Goal: Task Accomplishment & Management: Use online tool/utility

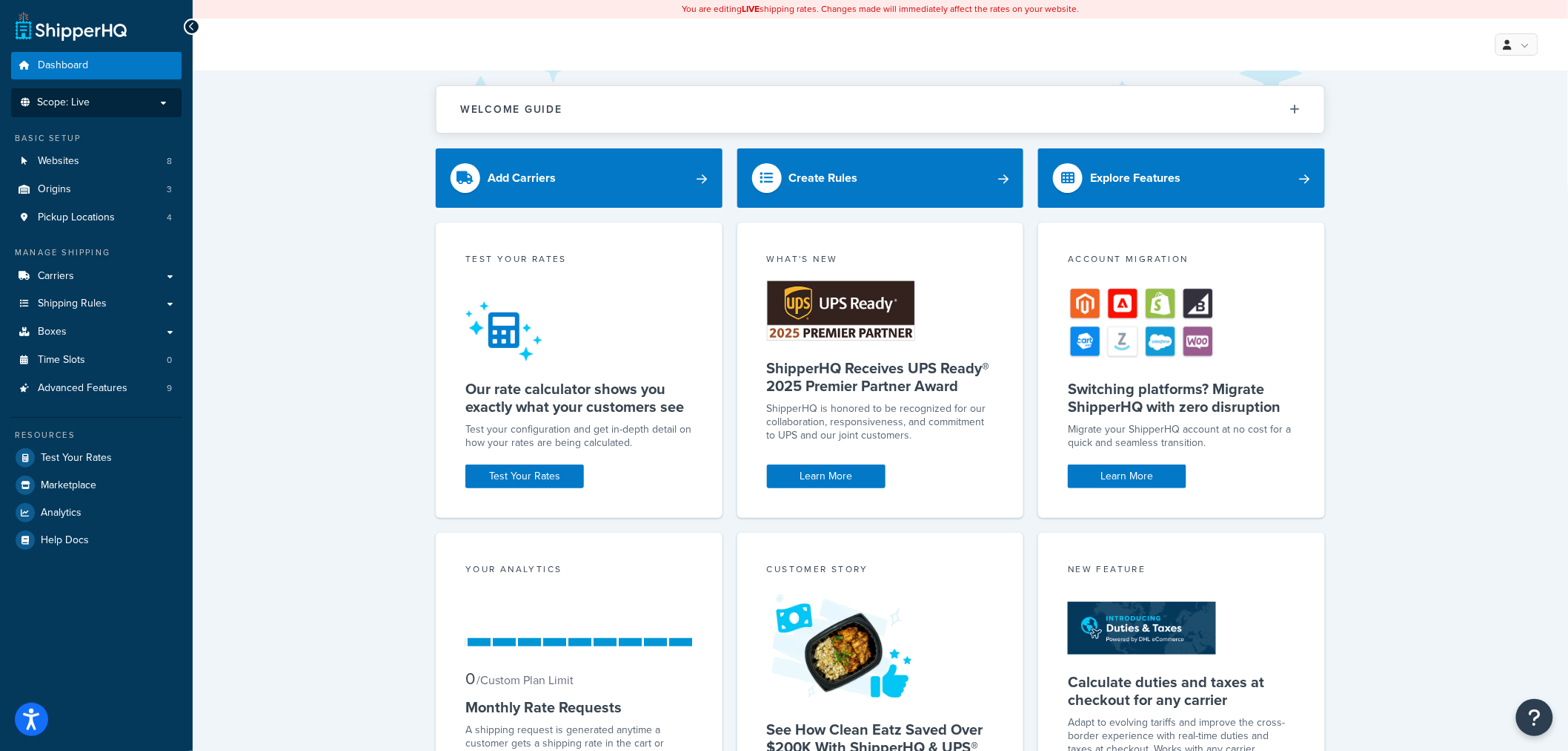
click at [65, 105] on span "Scope: Live" at bounding box center [63, 102] width 52 height 13
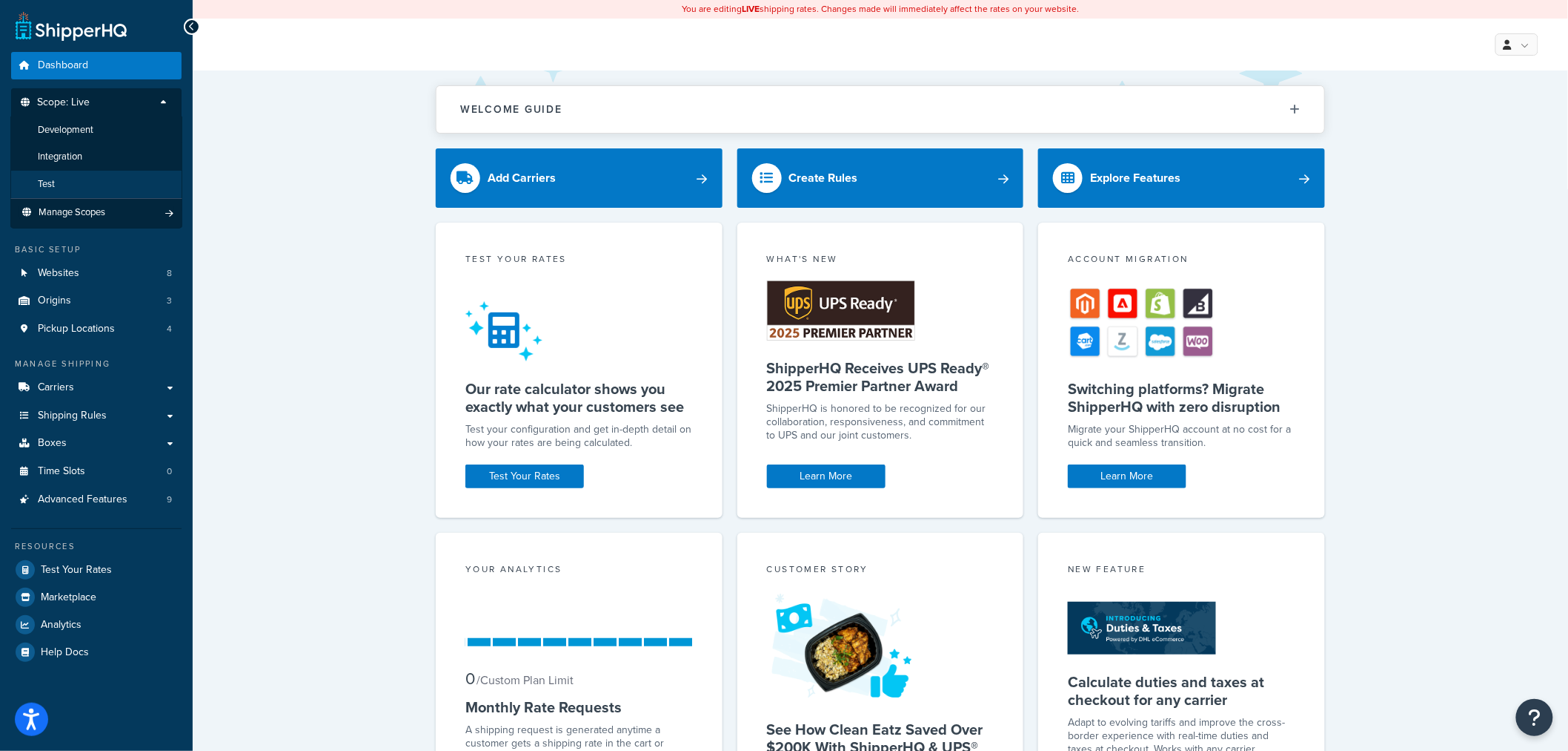
click at [69, 174] on li "Test" at bounding box center [97, 184] width 172 height 28
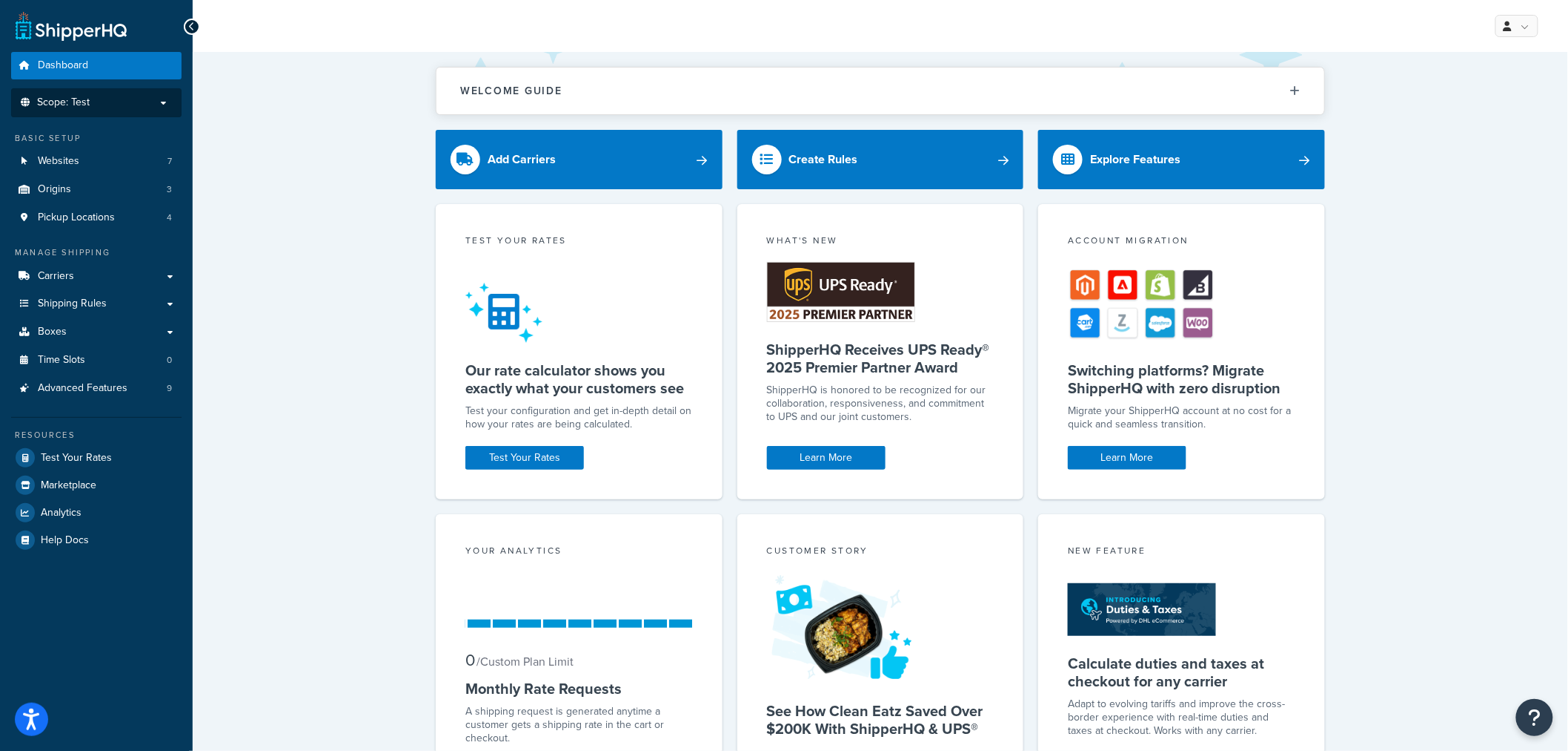
click at [99, 100] on p "Scope: Test" at bounding box center [97, 102] width 158 height 13
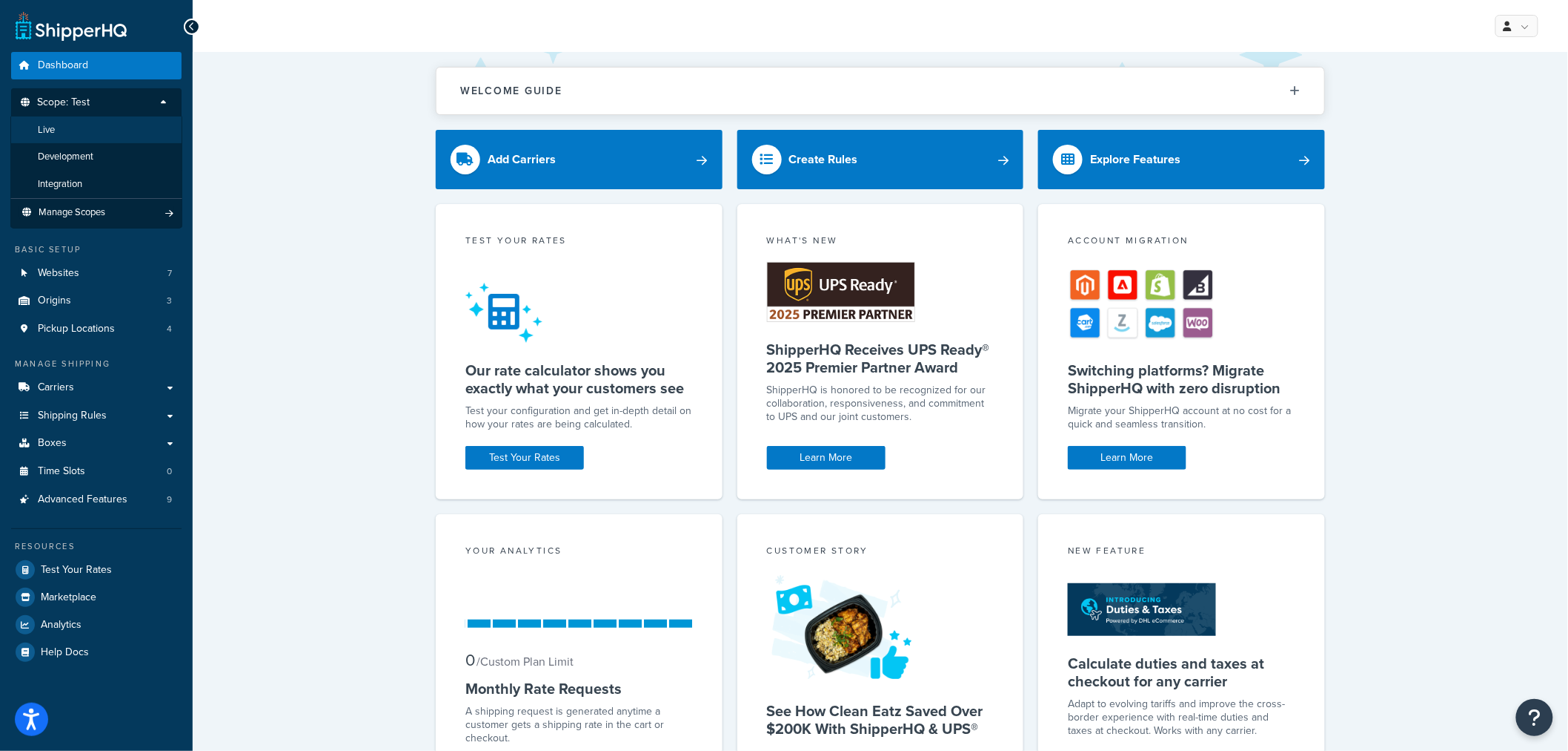
click at [84, 128] on li "Live" at bounding box center [97, 130] width 172 height 28
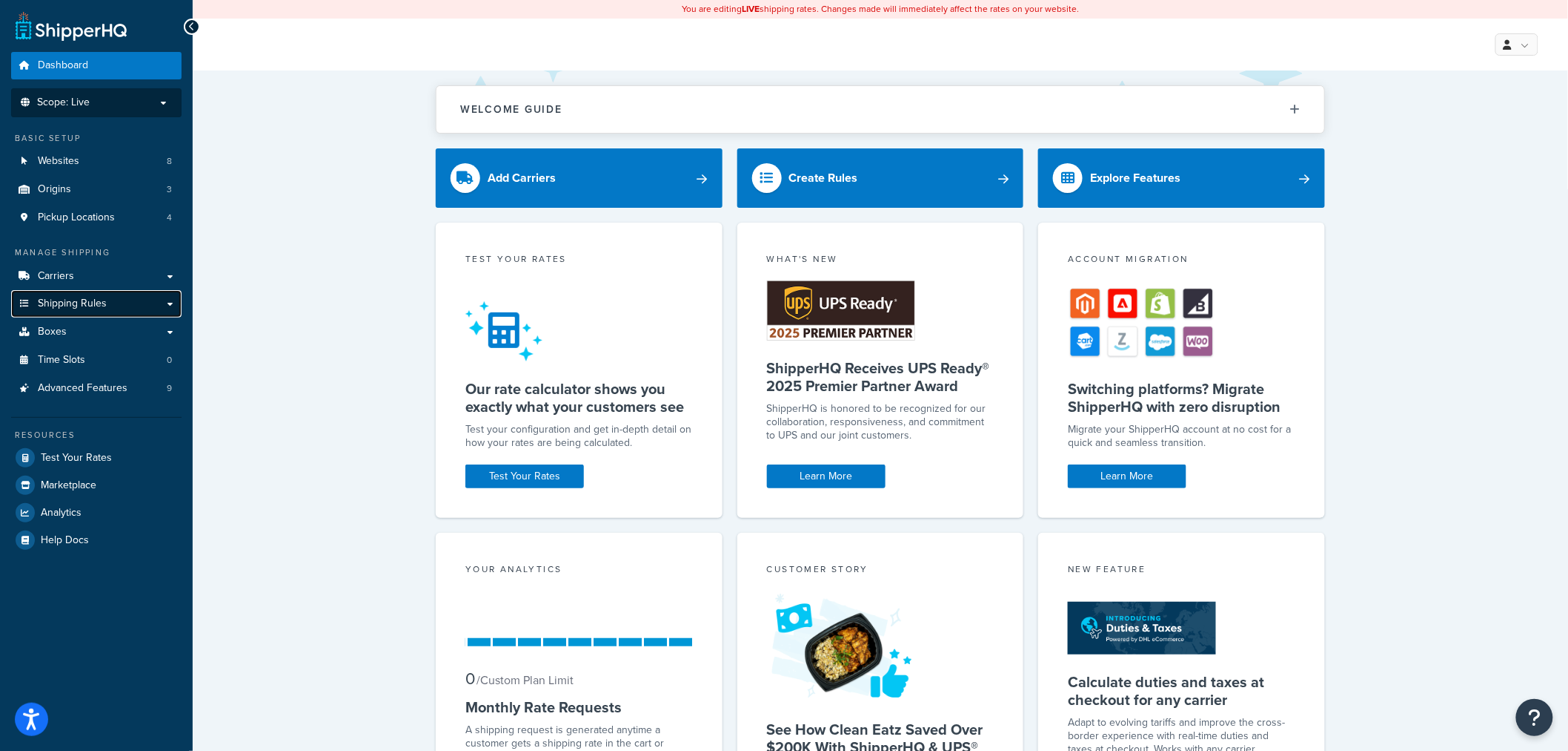
click at [83, 300] on span "Shipping Rules" at bounding box center [72, 304] width 69 height 13
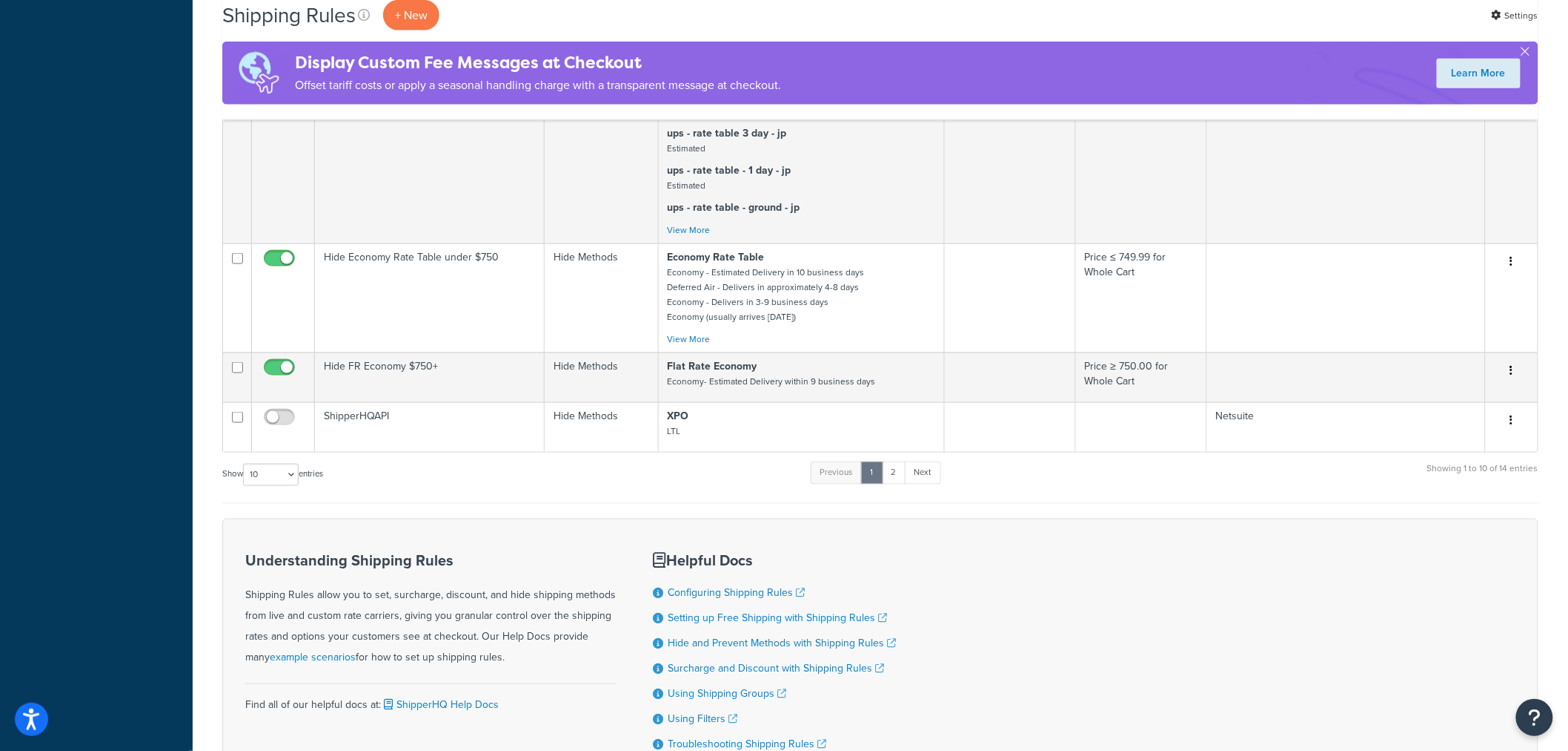
scroll to position [829, 0]
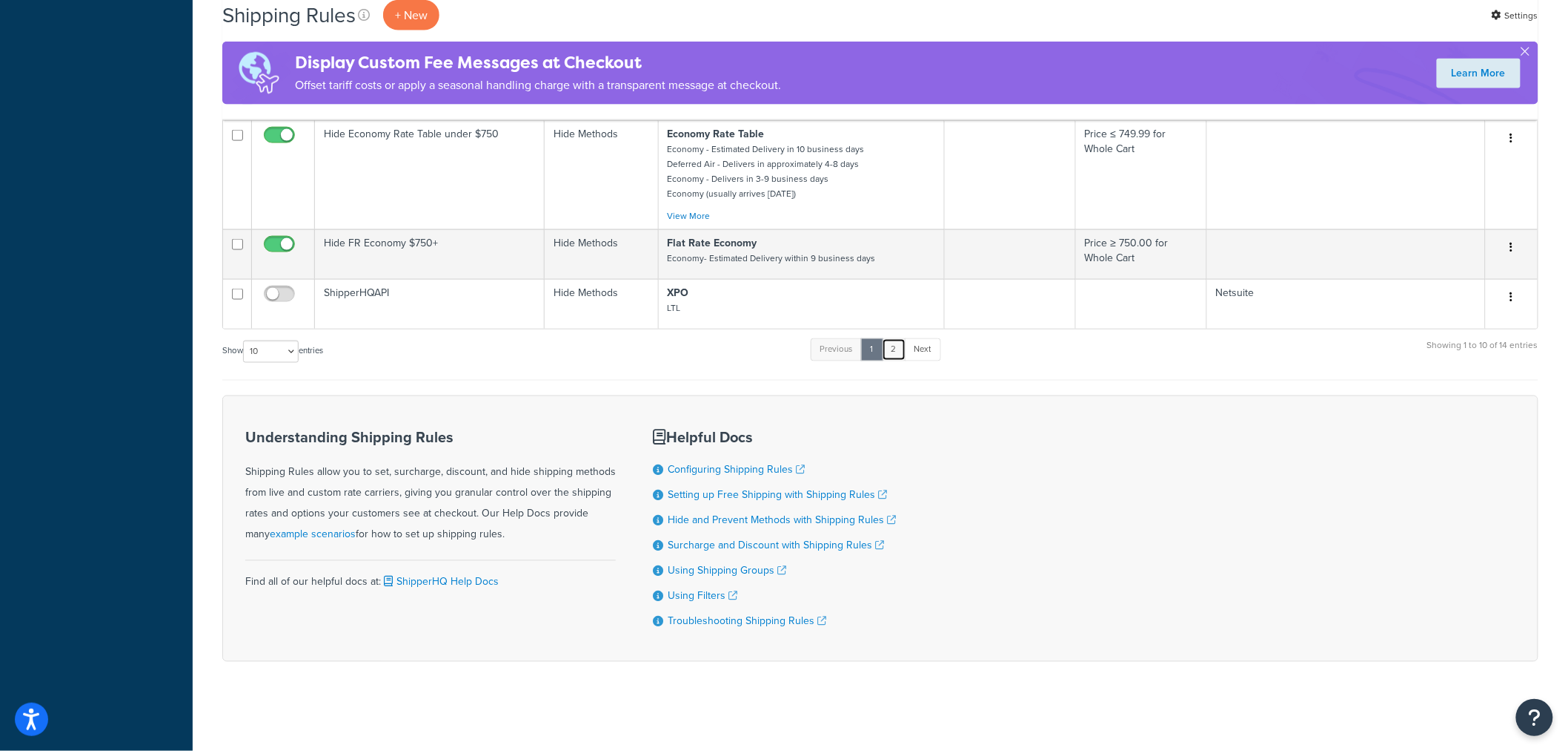
click at [894, 344] on link "2" at bounding box center [894, 349] width 25 height 23
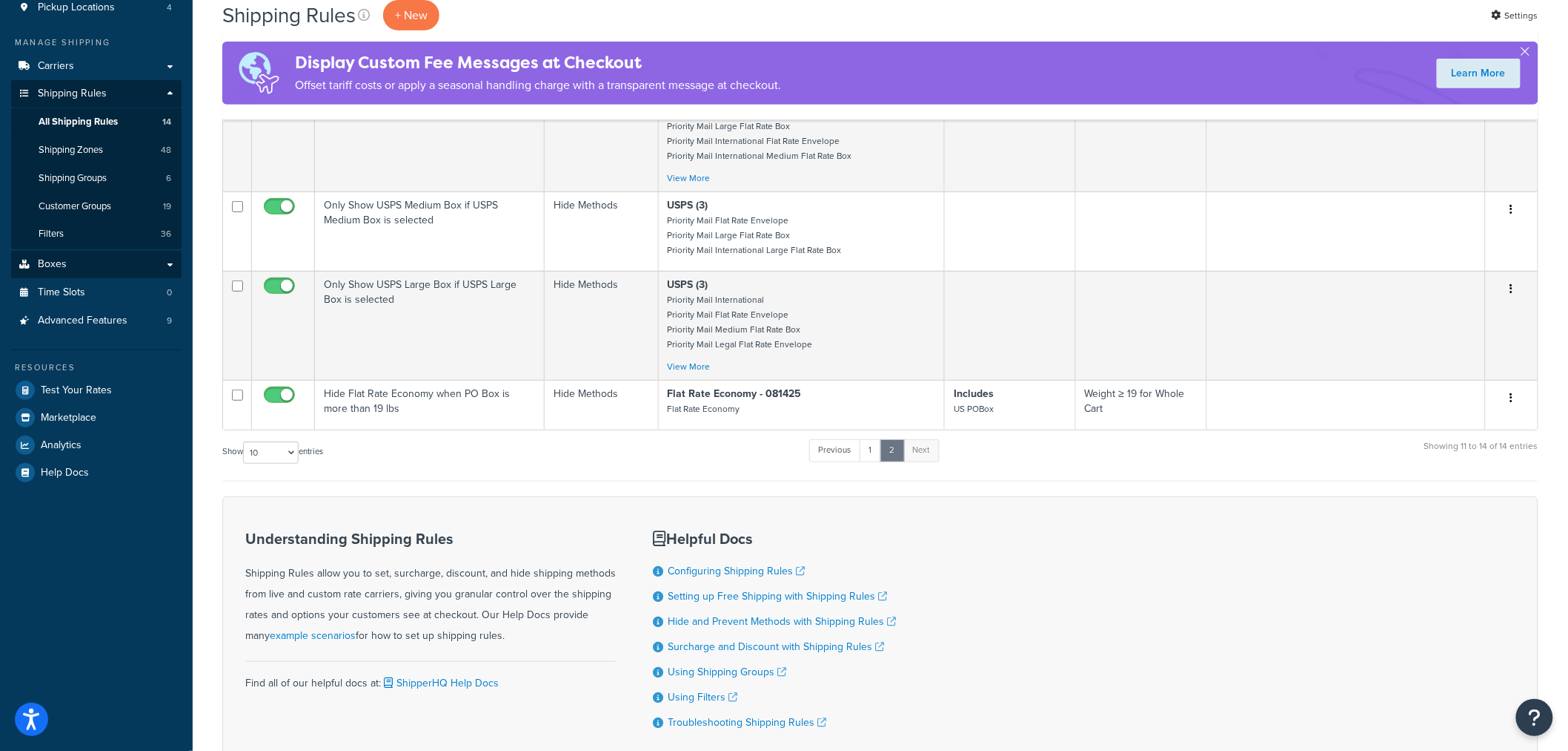
scroll to position [0, 0]
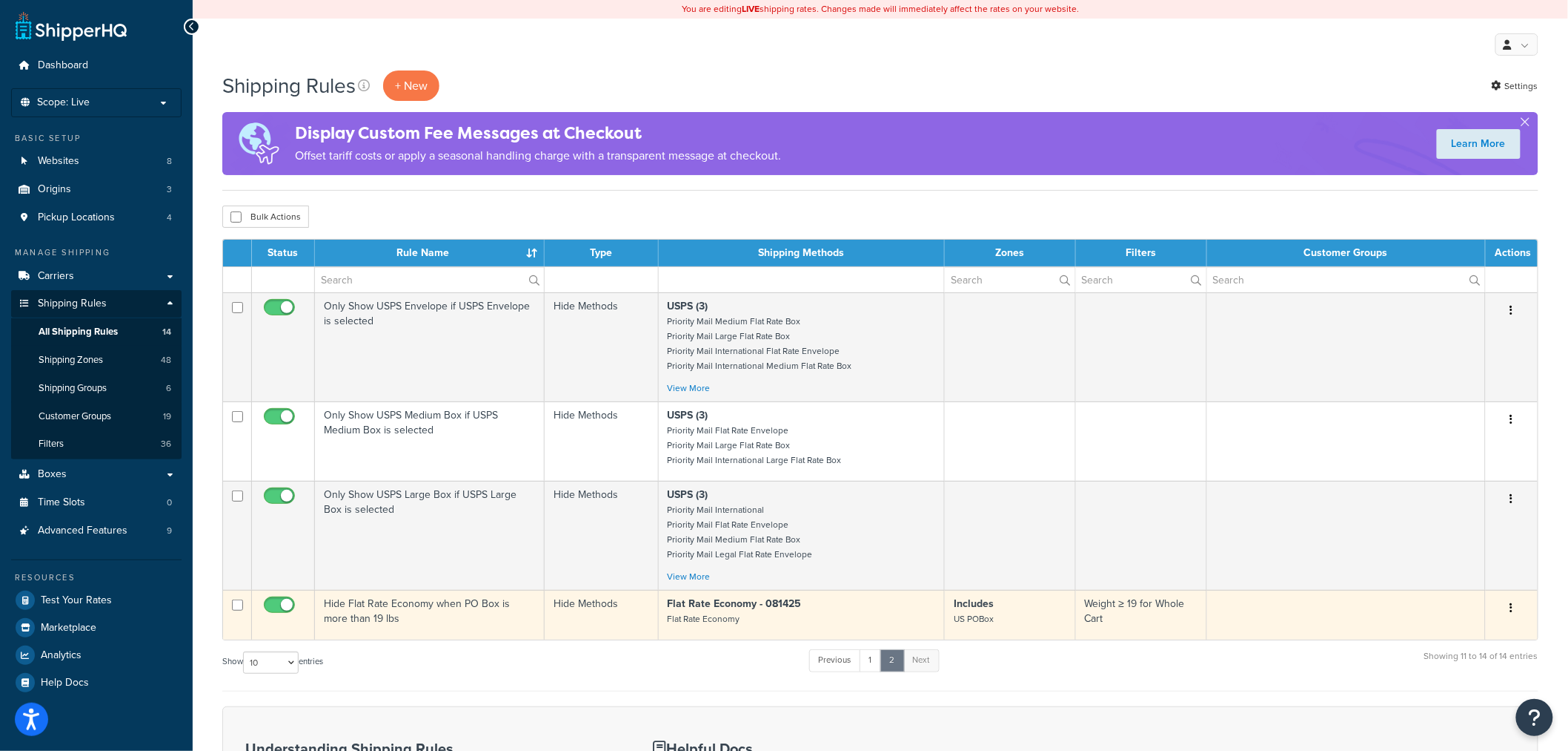
click at [1512, 605] on icon "button" at bounding box center [1512, 607] width 3 height 11
click at [1470, 622] on link "Edit" at bounding box center [1463, 636] width 117 height 31
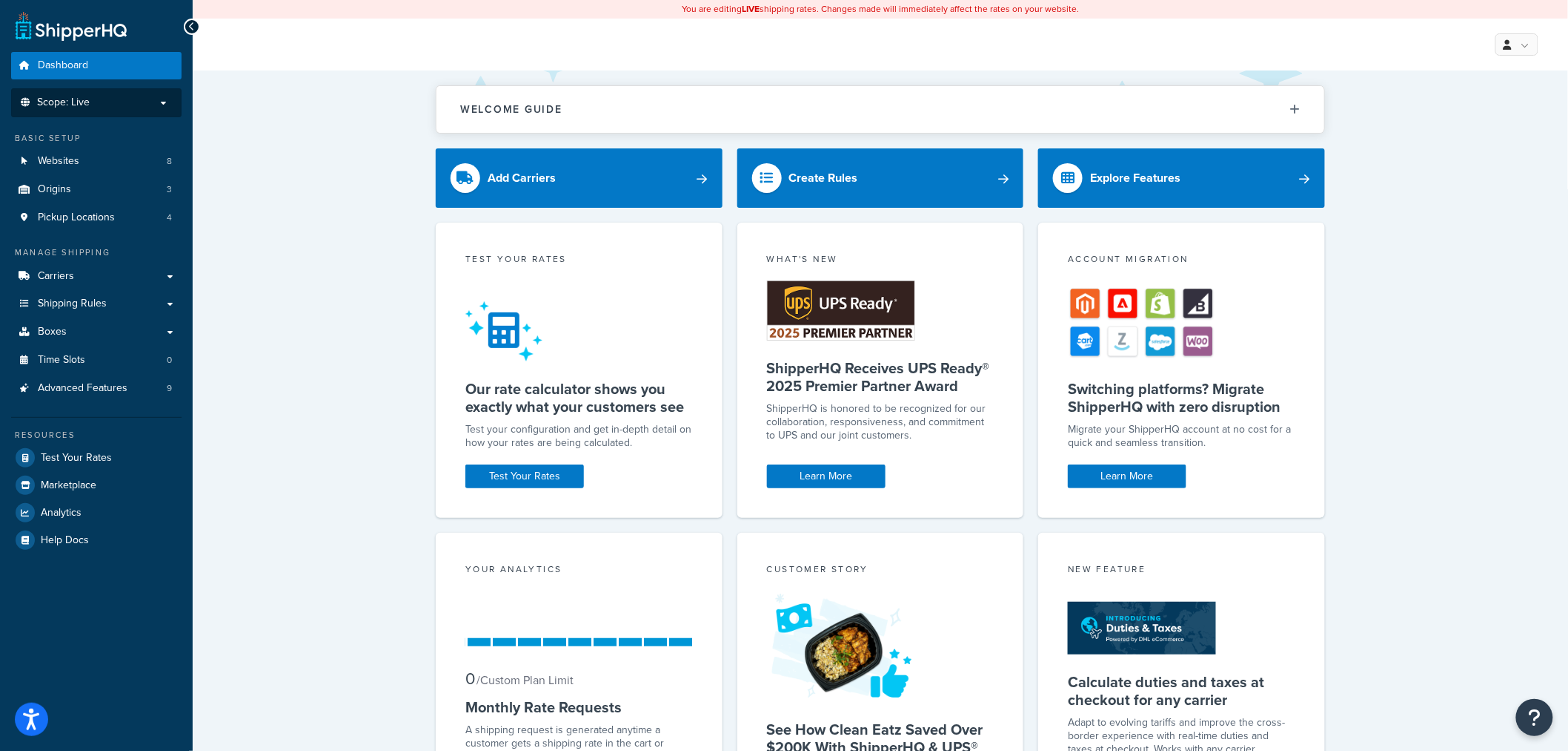
click at [106, 105] on p "Scope: Live" at bounding box center [97, 102] width 158 height 13
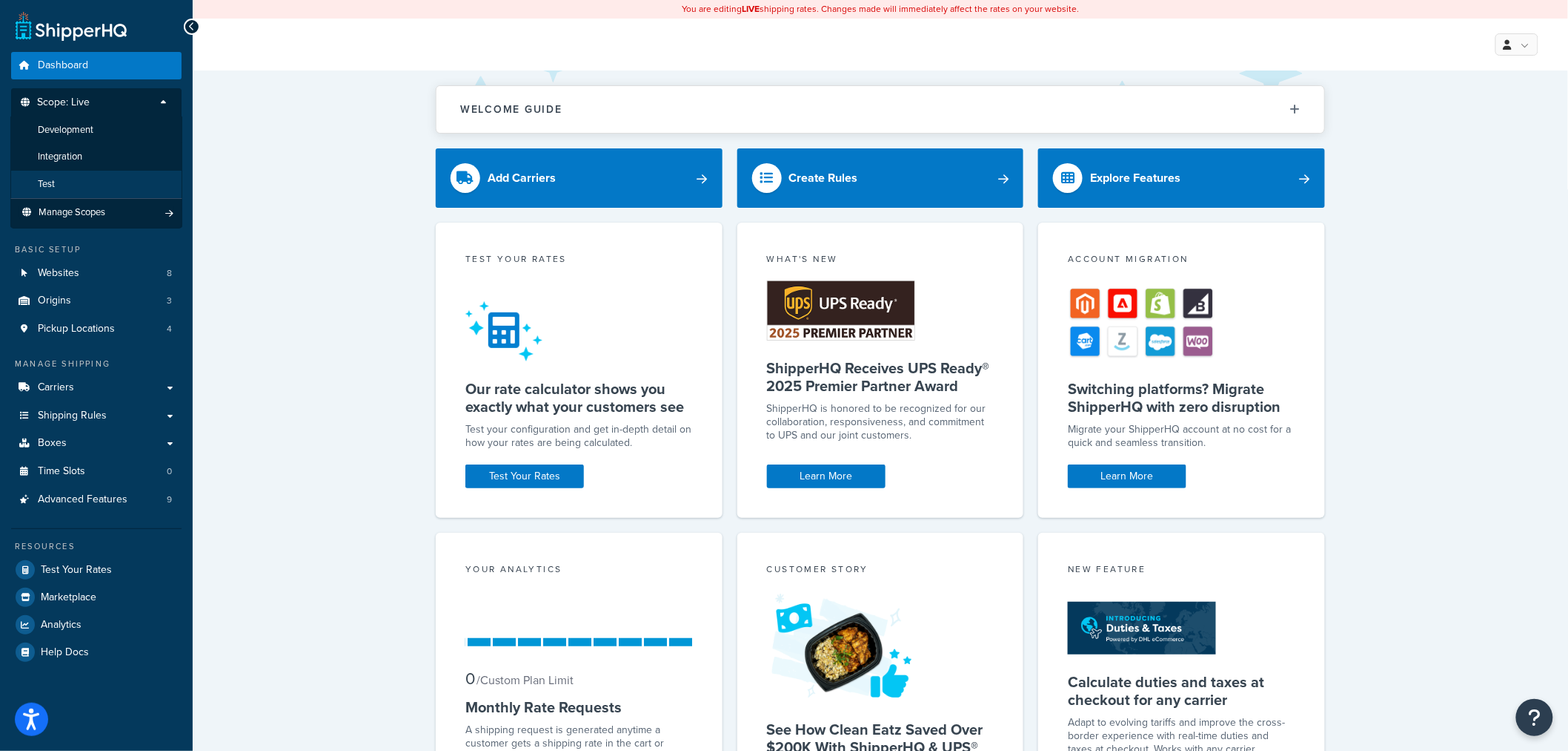
click at [64, 185] on li "Test" at bounding box center [97, 184] width 172 height 28
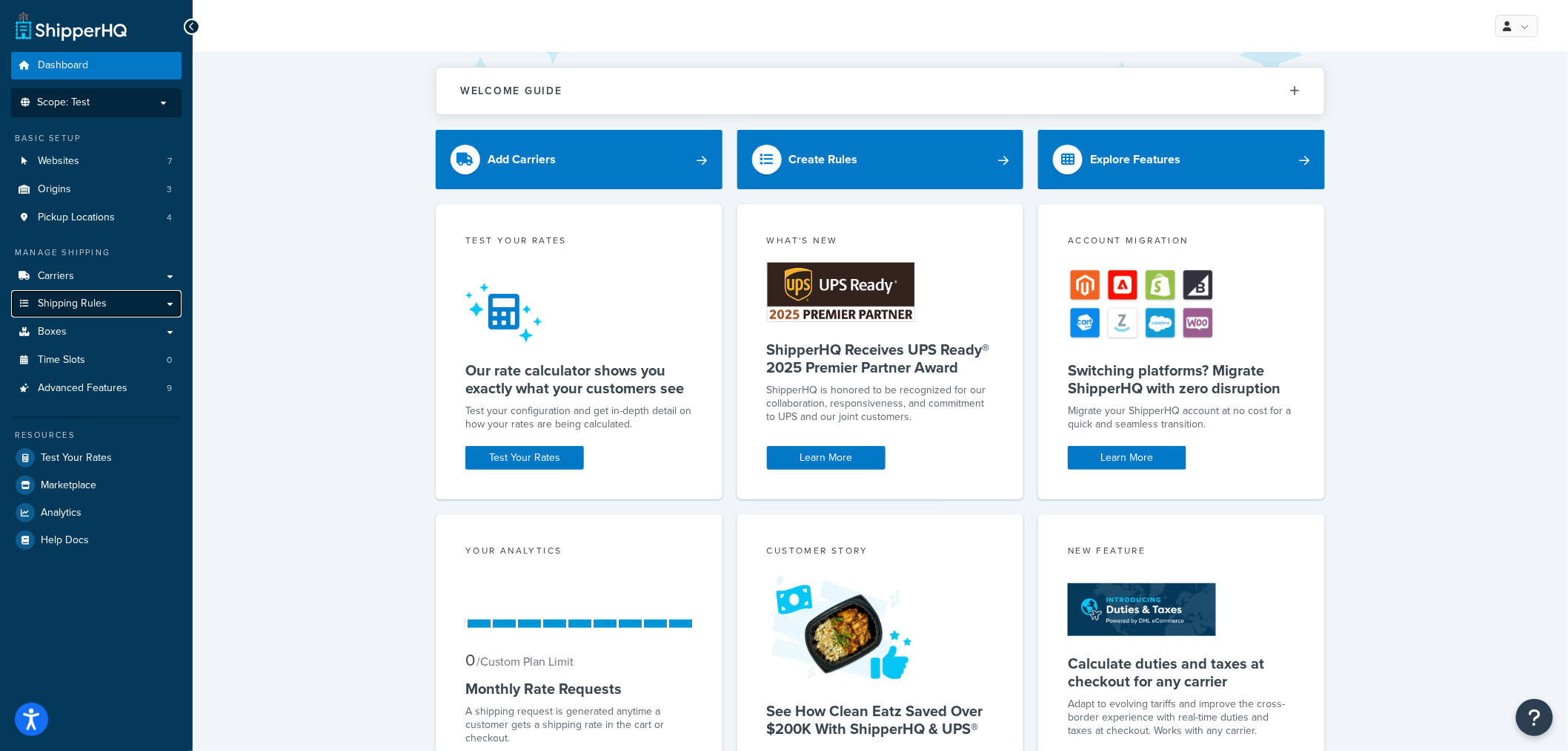
click at [70, 300] on span "Shipping Rules" at bounding box center [72, 304] width 69 height 13
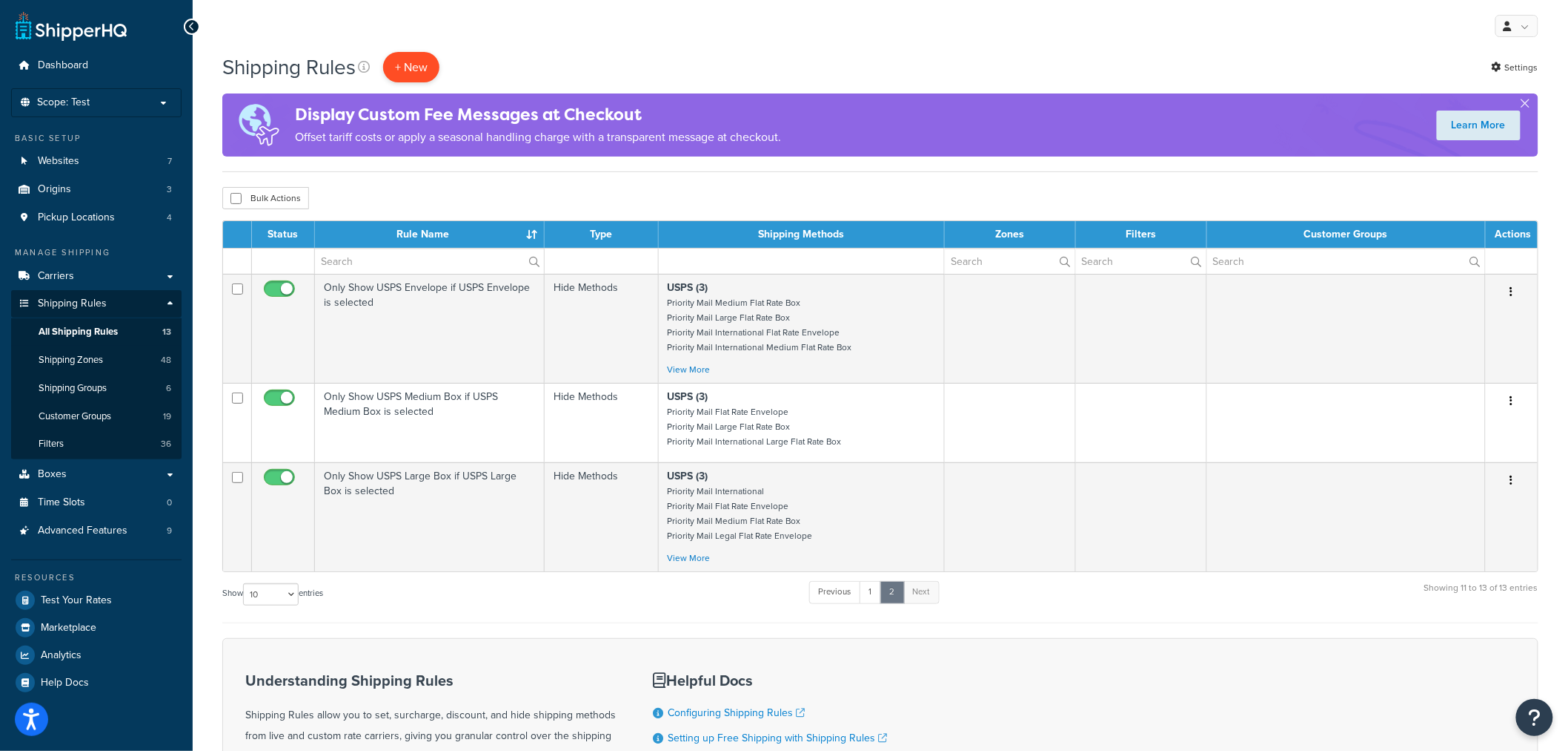
click at [424, 67] on p "+ New" at bounding box center [411, 67] width 56 height 31
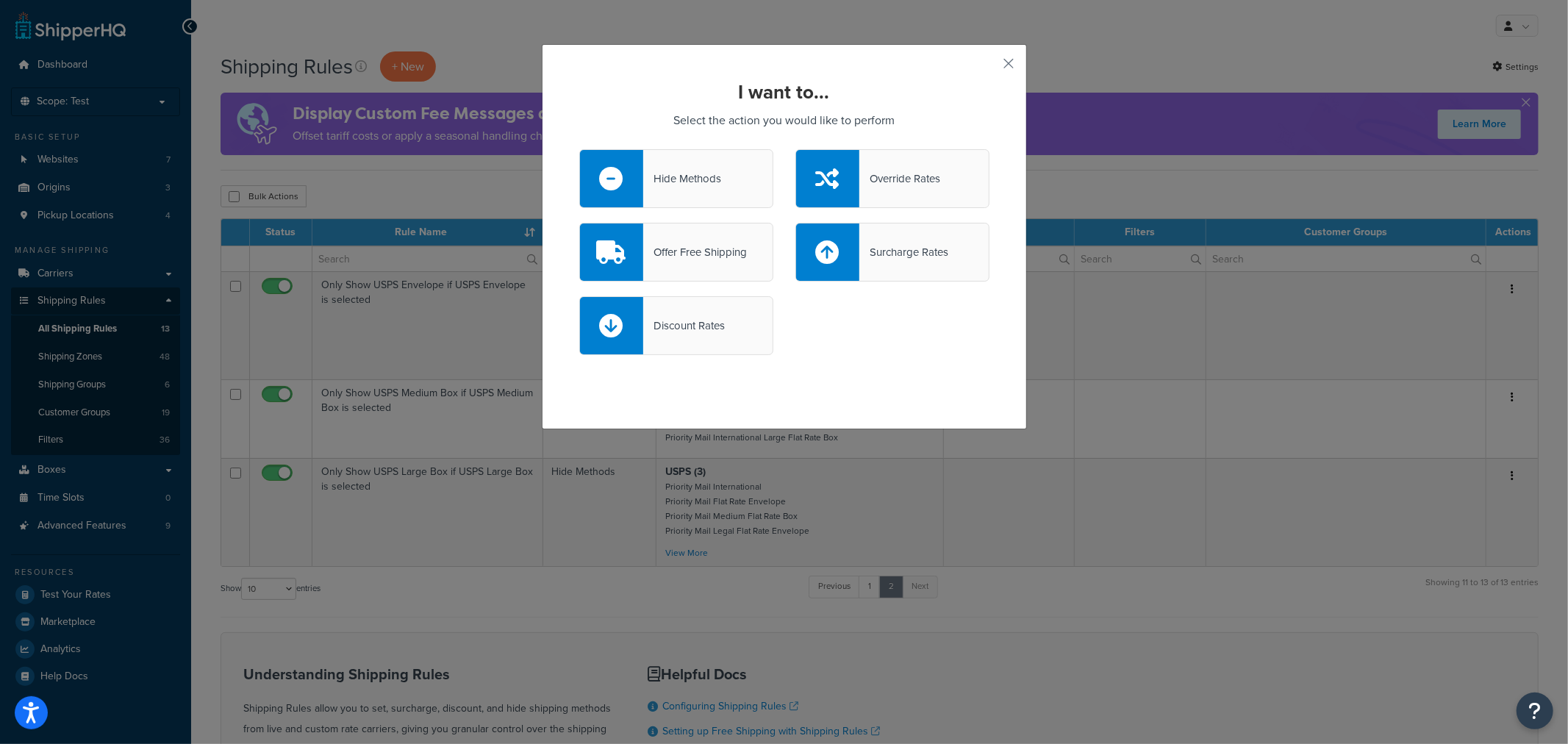
click at [666, 175] on div "Hide Methods" at bounding box center [682, 178] width 78 height 21
click at [0, 0] on input "Hide Methods" at bounding box center [0, 0] width 0 height 0
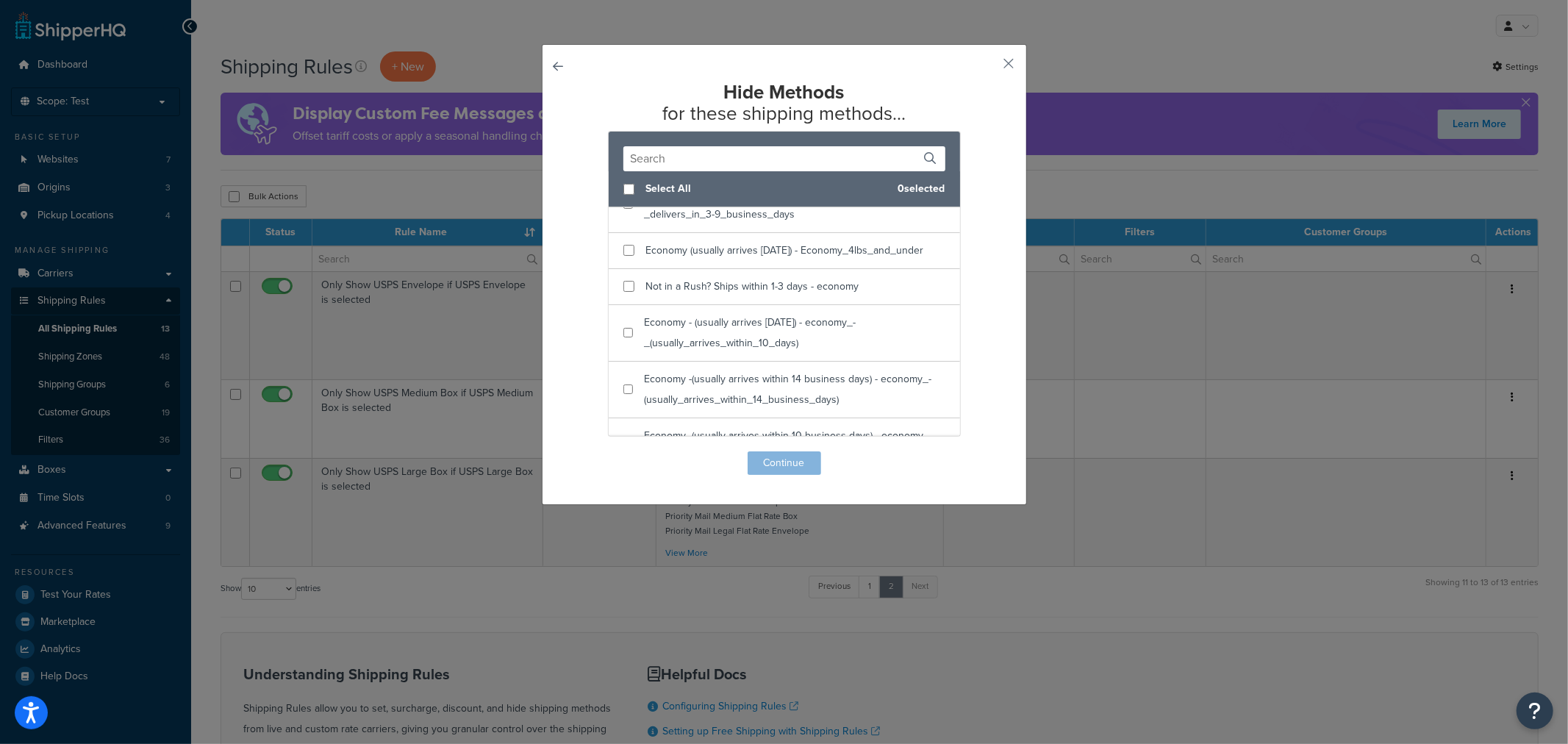
scroll to position [489, 0]
click at [664, 159] on input "text" at bounding box center [784, 159] width 322 height 25
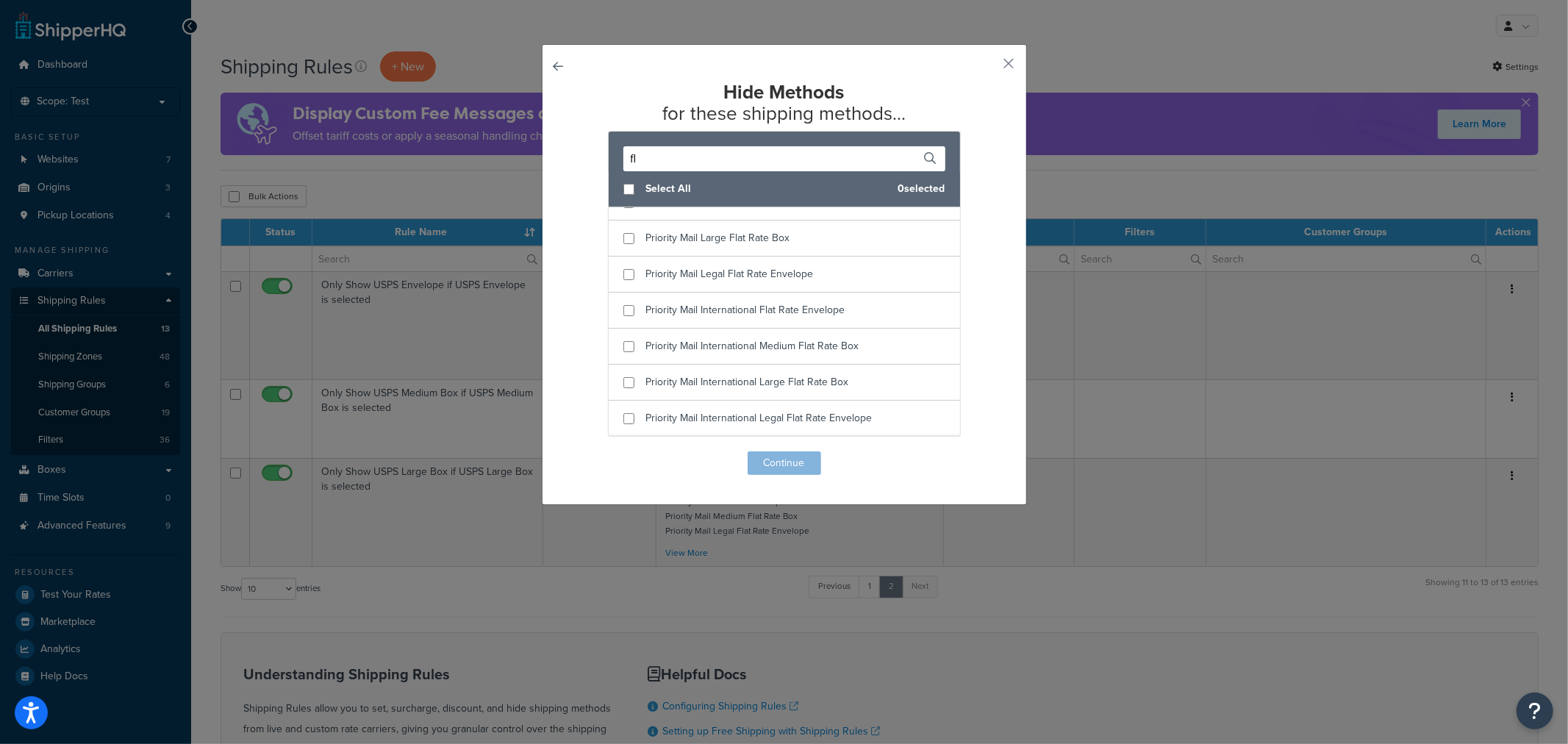
scroll to position [375, 0]
type input "flat rate"
click at [925, 156] on icon at bounding box center [931, 158] width 12 height 12
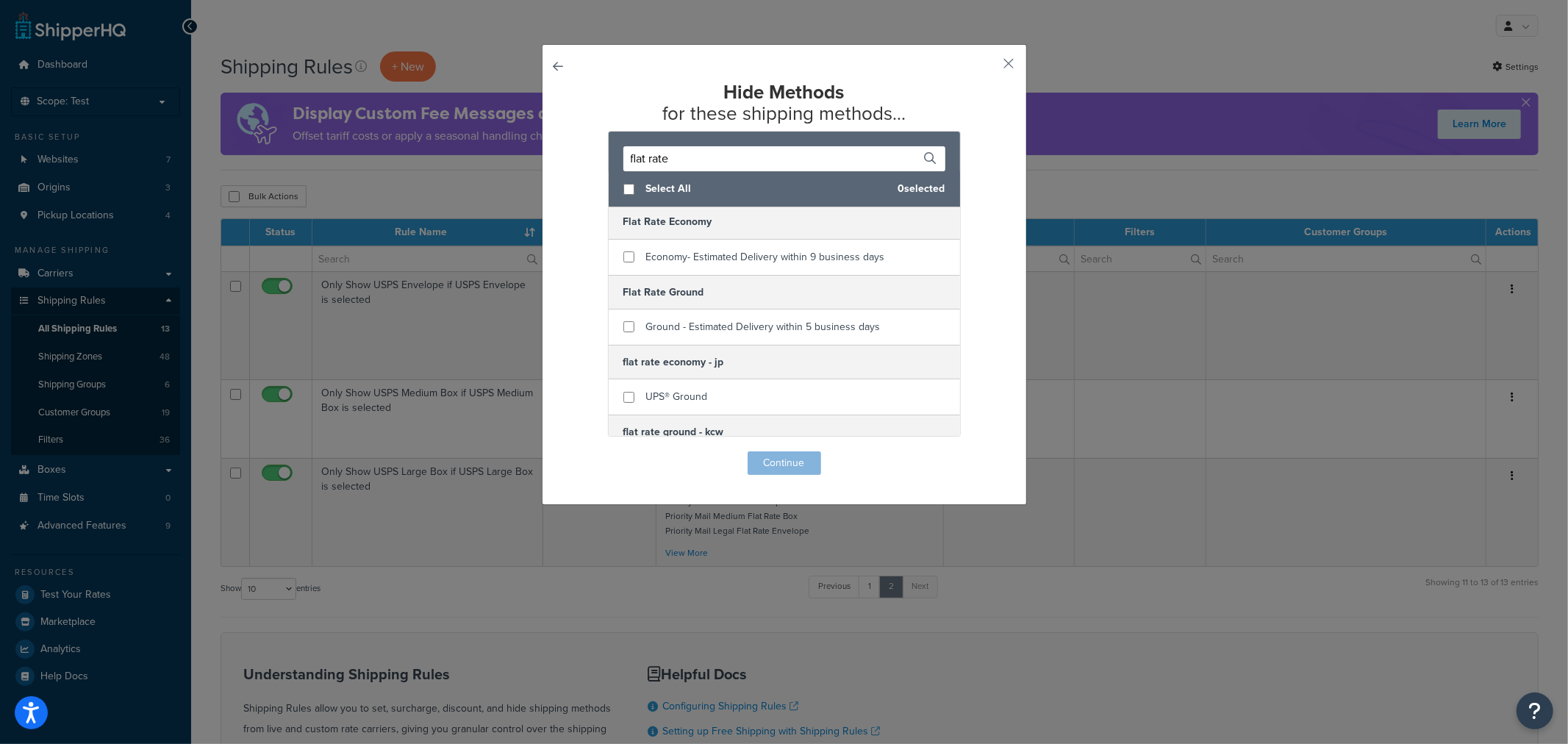
scroll to position [0, 0]
click at [623, 258] on input "checkbox" at bounding box center [628, 259] width 11 height 11
checkbox input "true"
click at [780, 461] on button "Continue" at bounding box center [784, 463] width 73 height 23
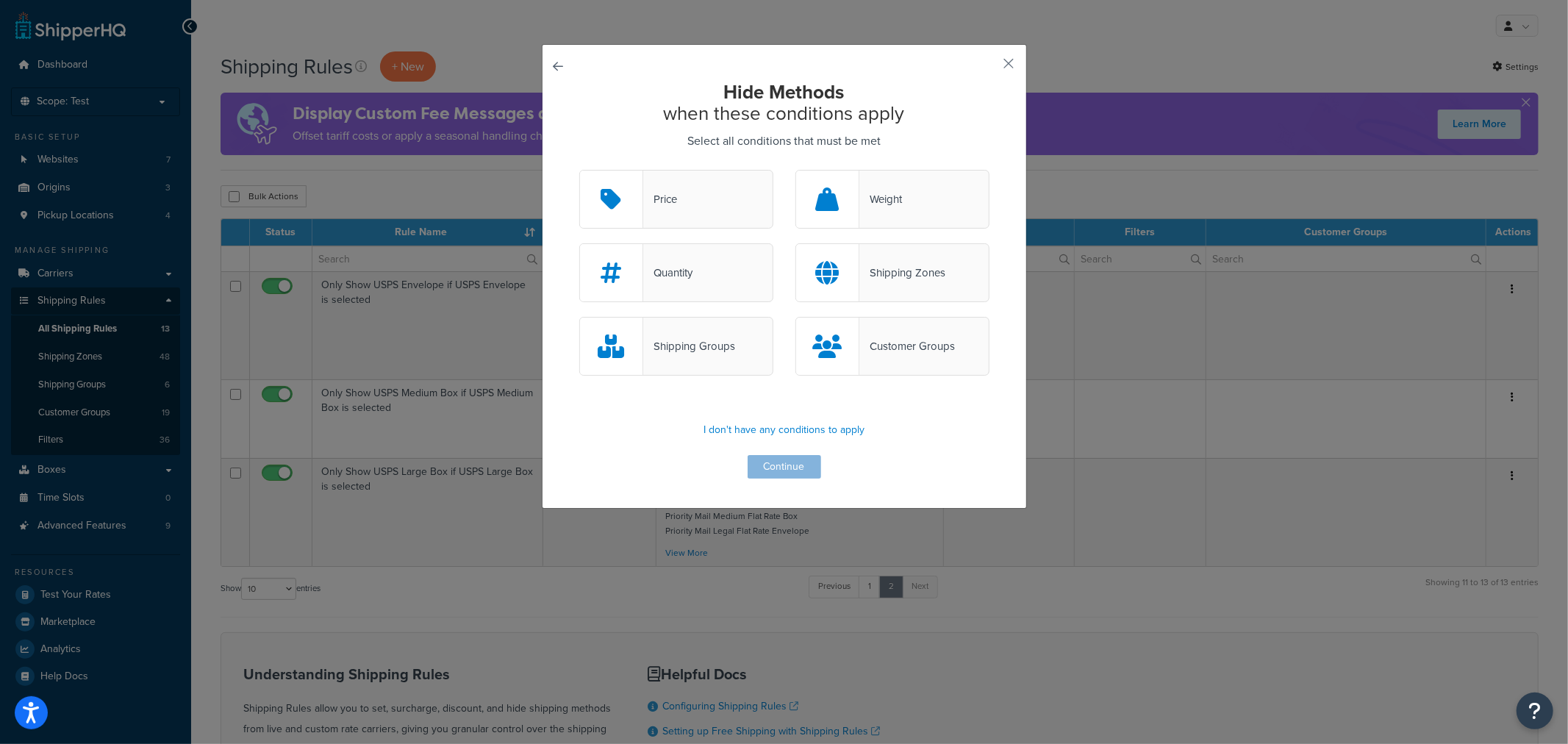
click at [903, 196] on div "Weight" at bounding box center [892, 199] width 194 height 59
click at [0, 0] on input "Weight" at bounding box center [0, 0] width 0 height 0
click at [783, 463] on button "Continue" at bounding box center [784, 467] width 73 height 23
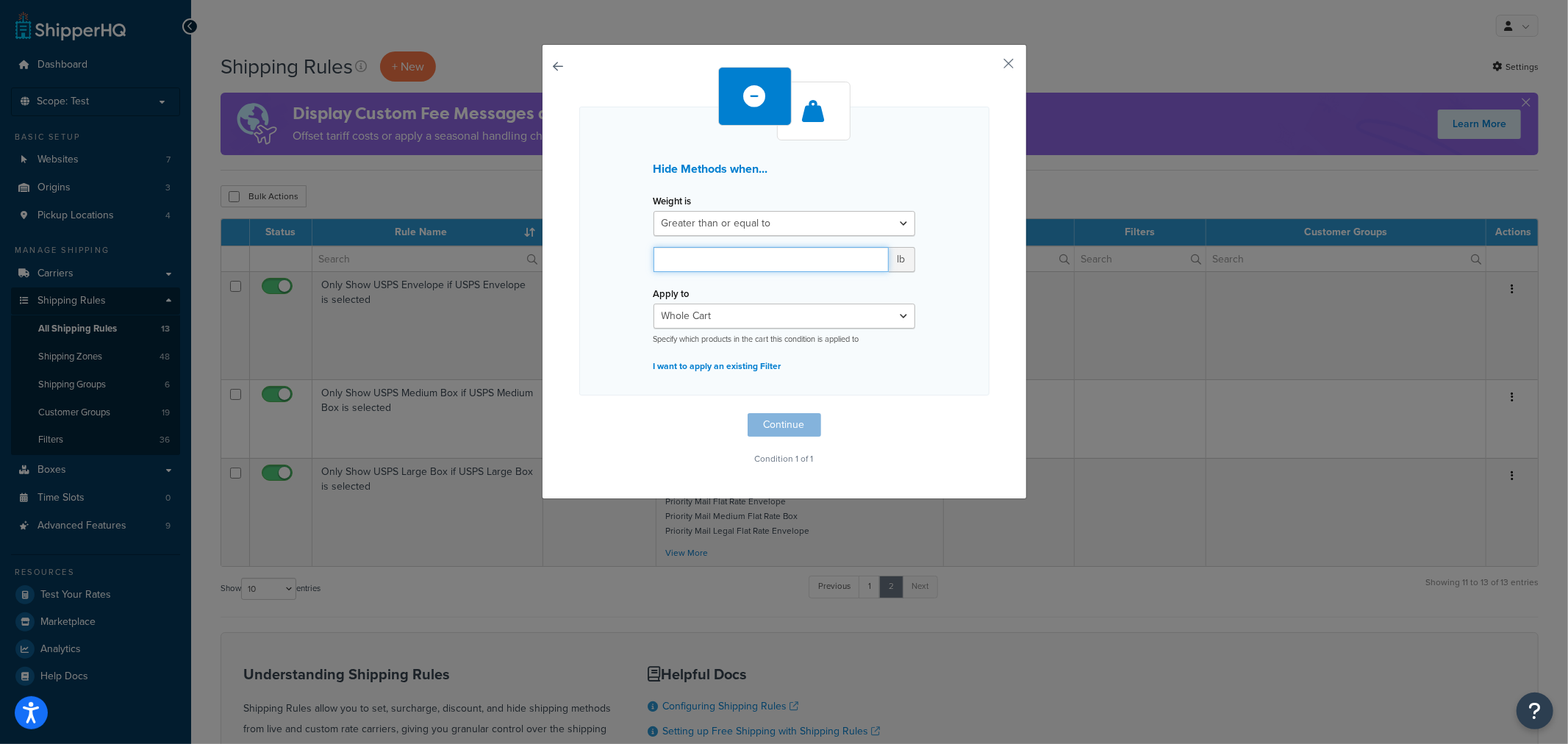
click at [688, 260] on input "number" at bounding box center [771, 260] width 235 height 25
type input "19"
click at [765, 423] on button "Continue" at bounding box center [784, 425] width 73 height 23
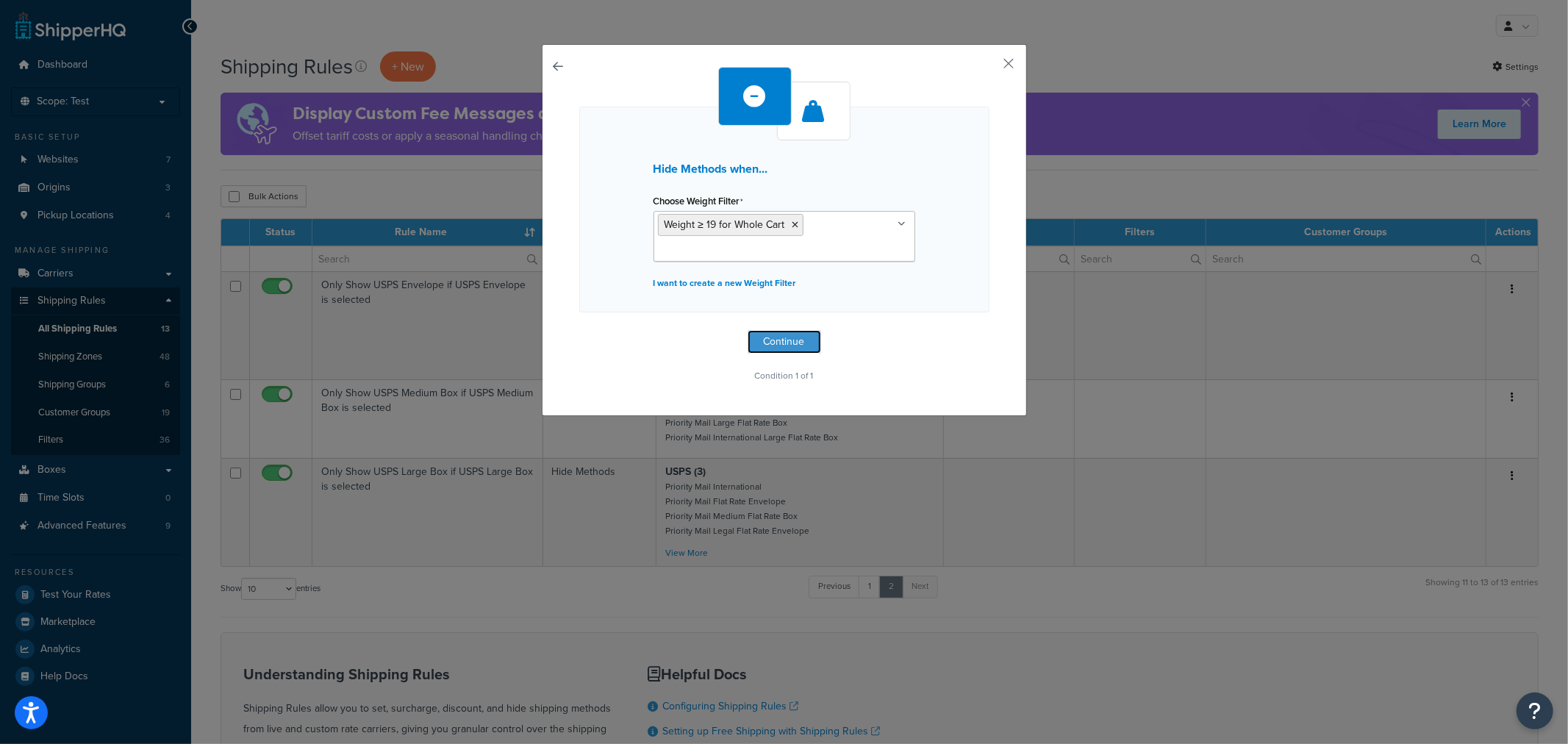
click at [778, 343] on button "Continue" at bounding box center [784, 342] width 73 height 23
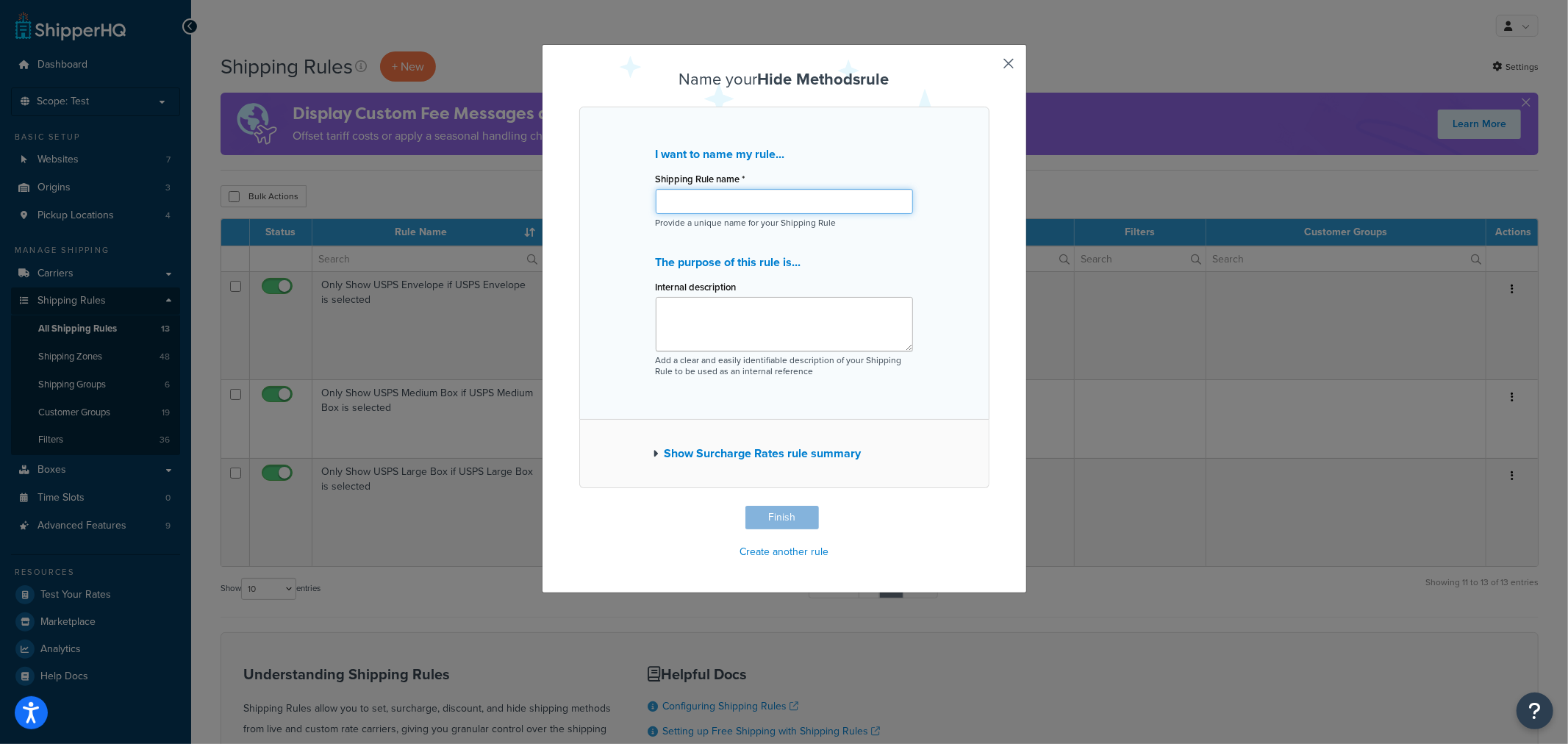
click at [693, 197] on input "Shipping Rule name *" at bounding box center [784, 201] width 257 height 25
type input "Hide Flat Rate Economy when PO Box is more than 19 lbs"
click at [772, 517] on button "Finish" at bounding box center [782, 517] width 73 height 23
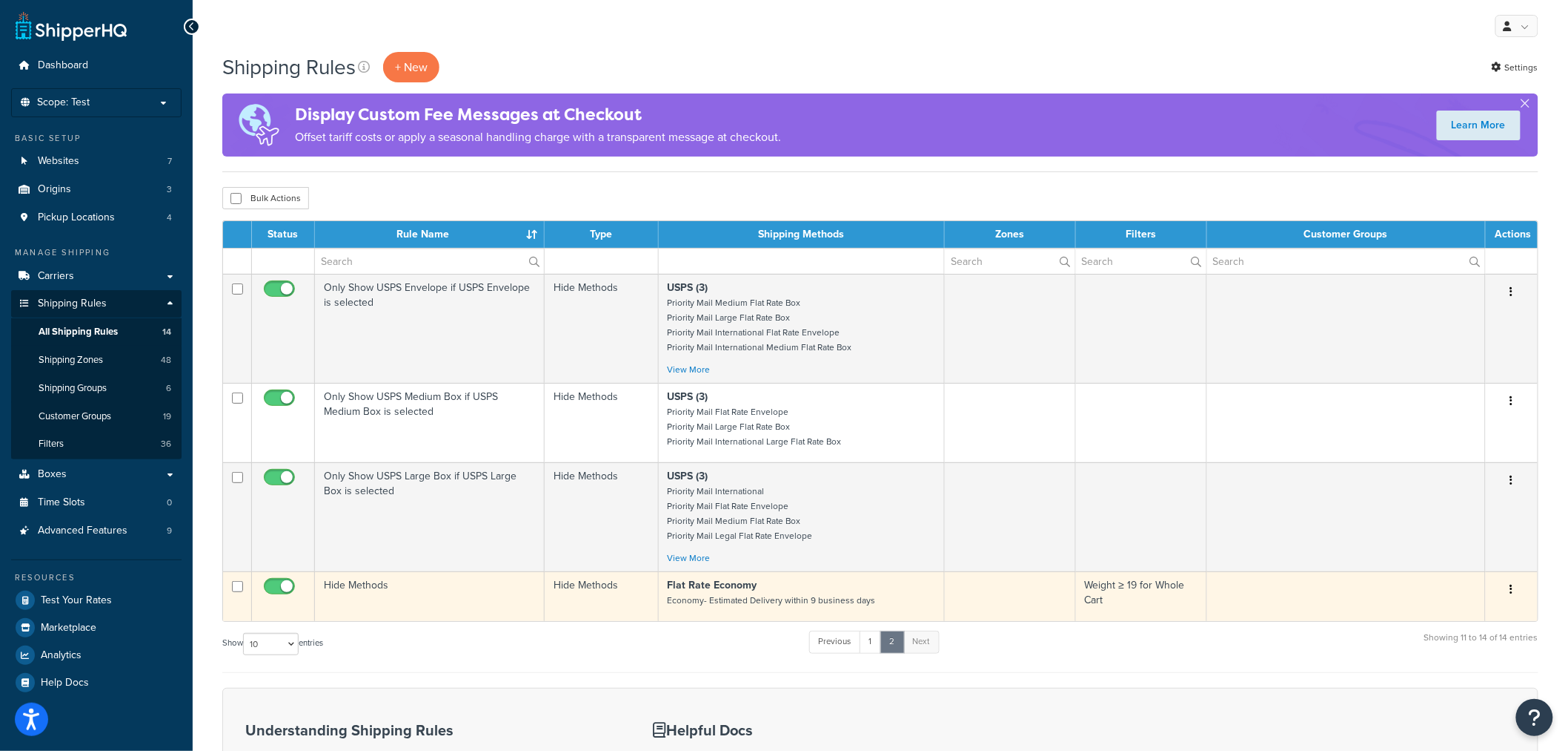
click at [1508, 591] on button "button" at bounding box center [1512, 589] width 21 height 24
click at [1512, 587] on icon "button" at bounding box center [1512, 588] width 3 height 11
click at [1451, 611] on link "Edit" at bounding box center [1463, 617] width 117 height 31
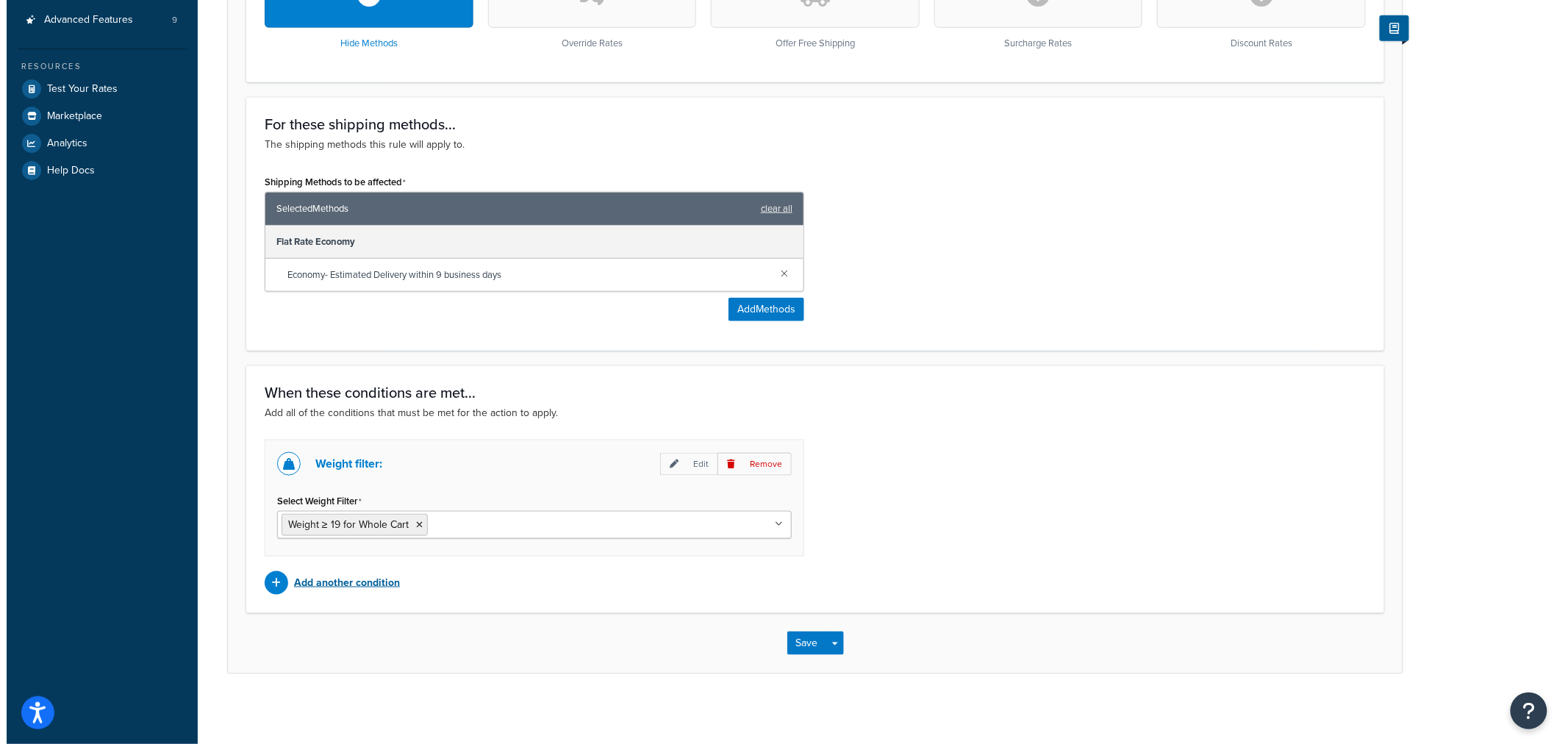
scroll to position [510, 0]
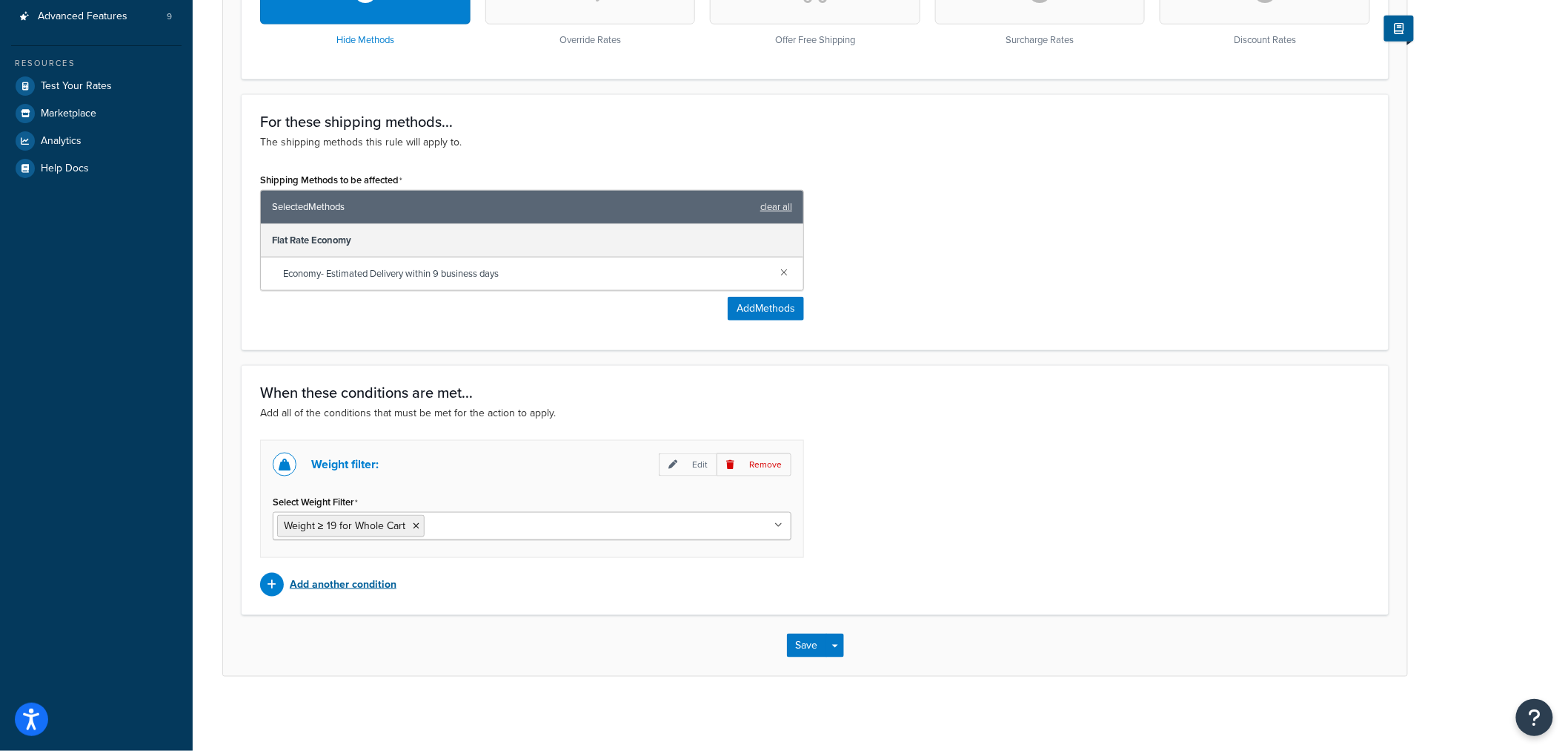
click at [294, 579] on p "Add another condition" at bounding box center [343, 583] width 106 height 21
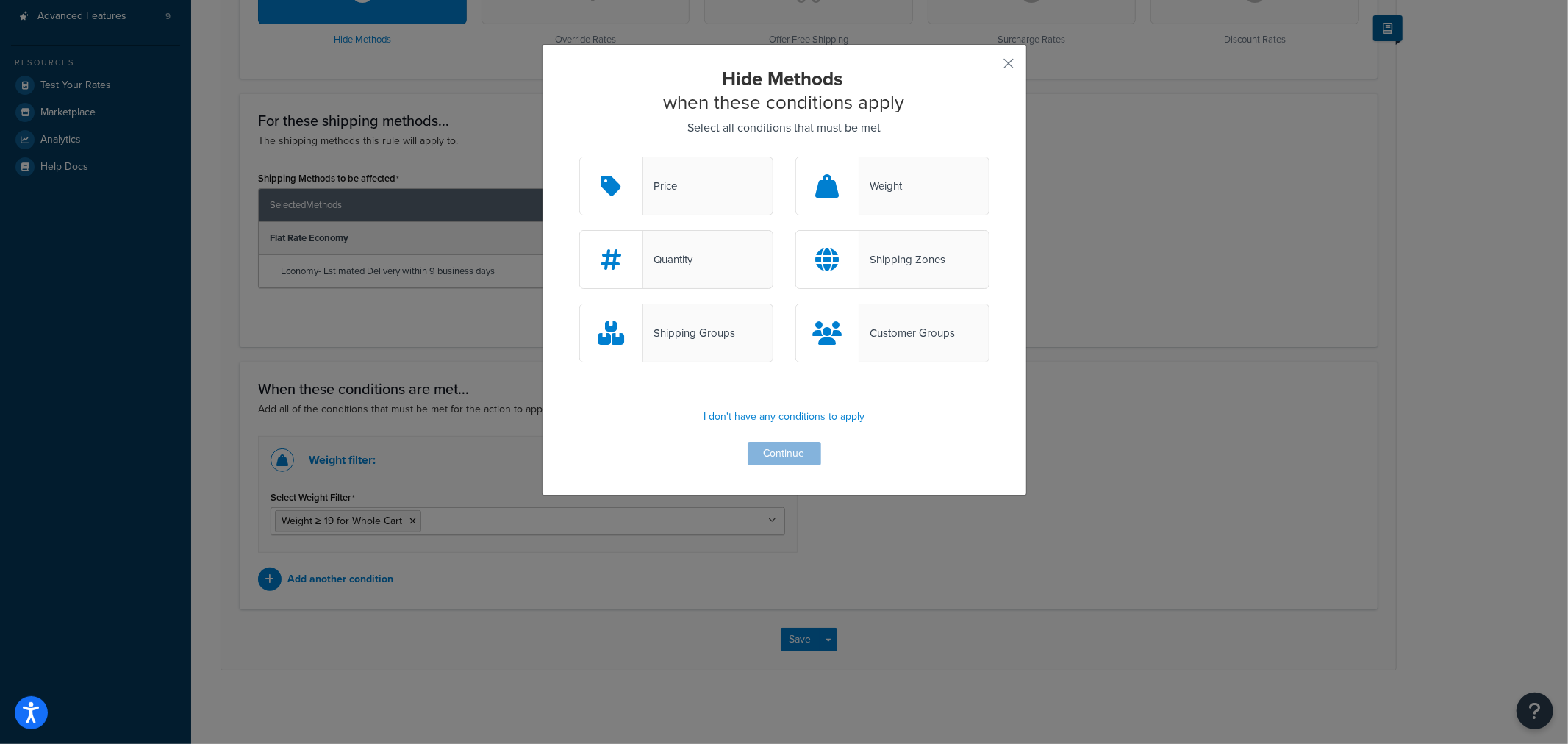
click at [870, 259] on div "Shipping Zones" at bounding box center [903, 259] width 86 height 21
click at [0, 0] on input "Shipping Zones" at bounding box center [0, 0] width 0 height 0
click at [772, 456] on button "Continue" at bounding box center [784, 453] width 73 height 23
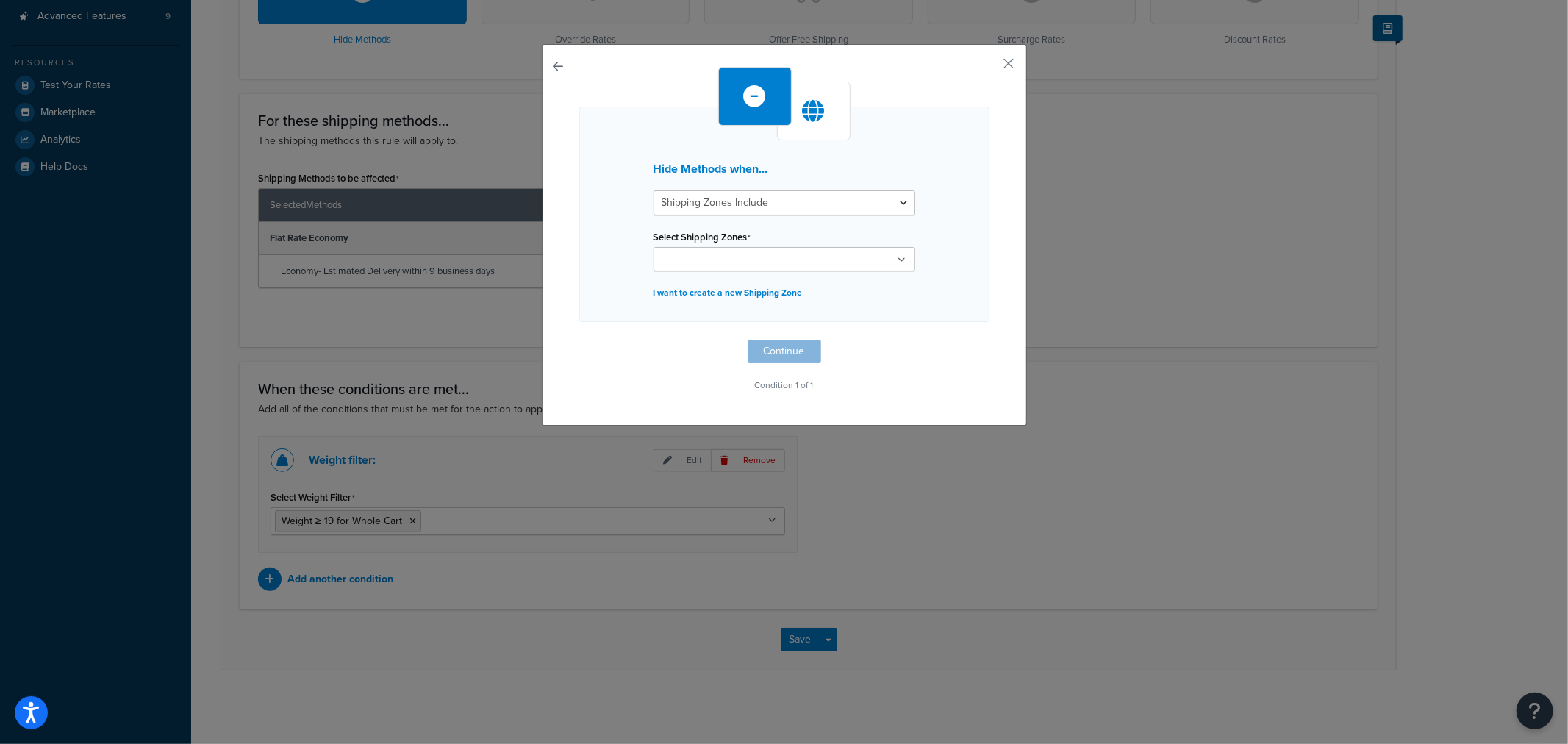
click at [728, 256] on input "Select Shipping Zones" at bounding box center [723, 260] width 130 height 17
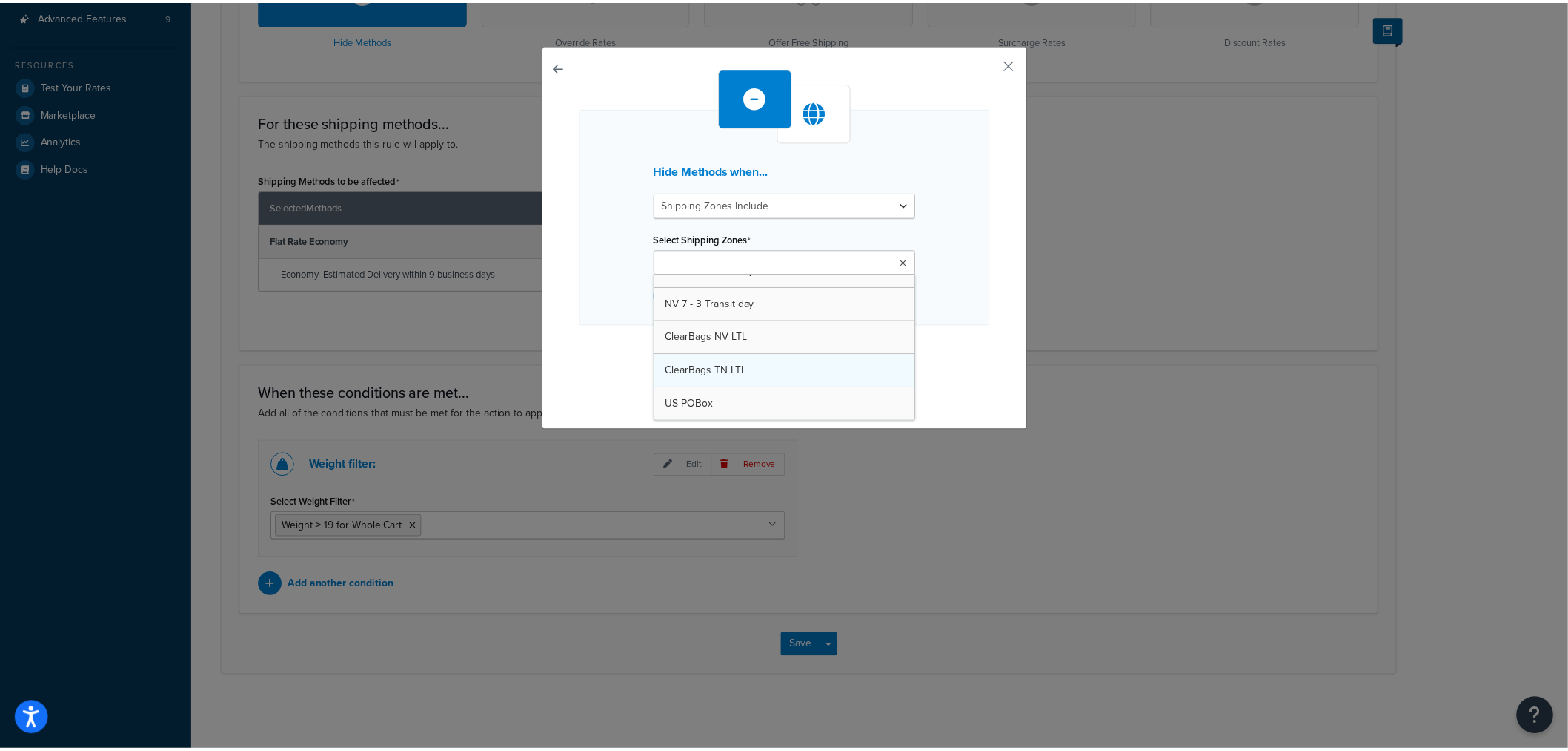
scroll to position [1424, 0]
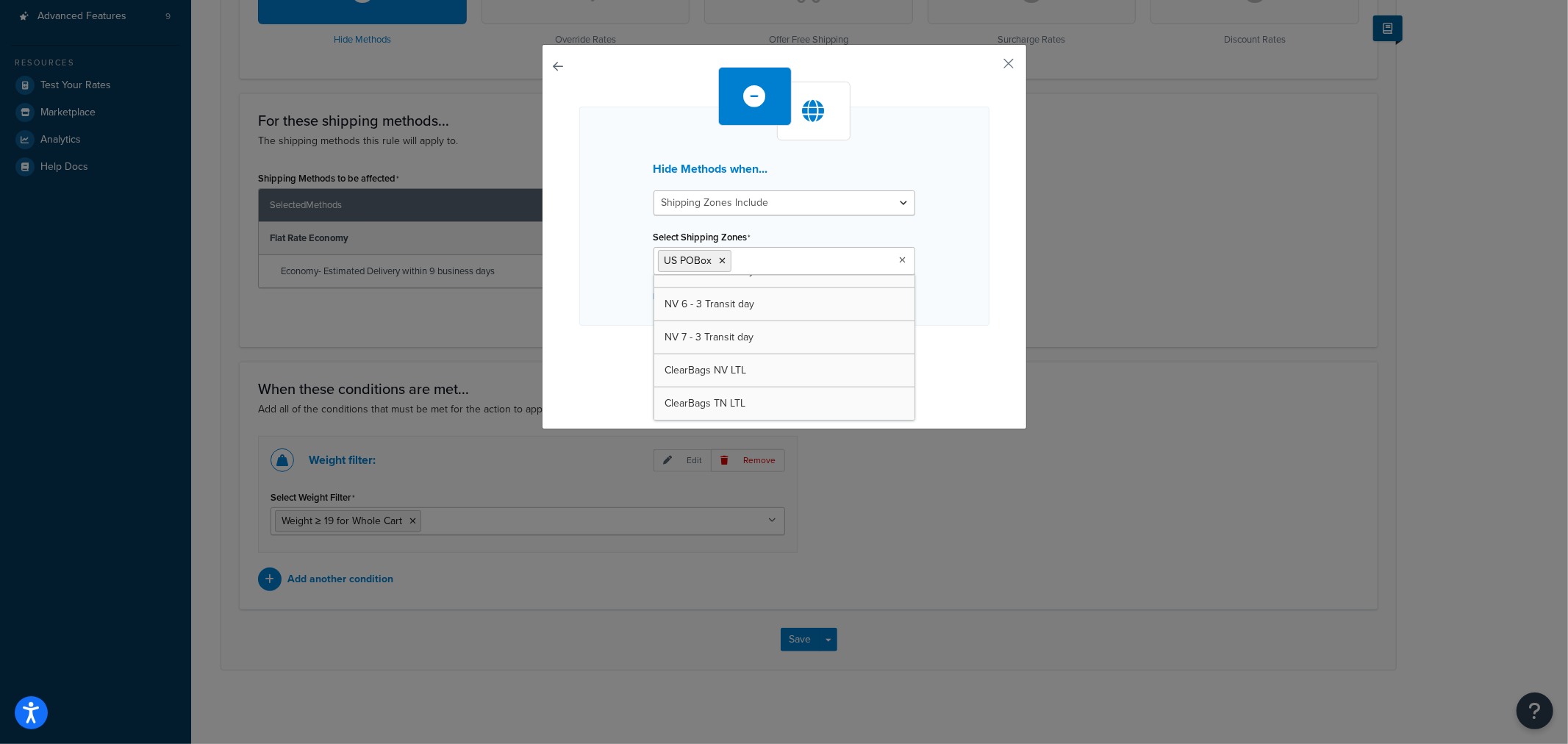
click at [983, 248] on div "Hide Methods when... Shipping Zones Include Shipping Zones Do Not Include Selec…" at bounding box center [784, 236] width 486 height 385
click at [786, 354] on button "Continue" at bounding box center [784, 354] width 73 height 23
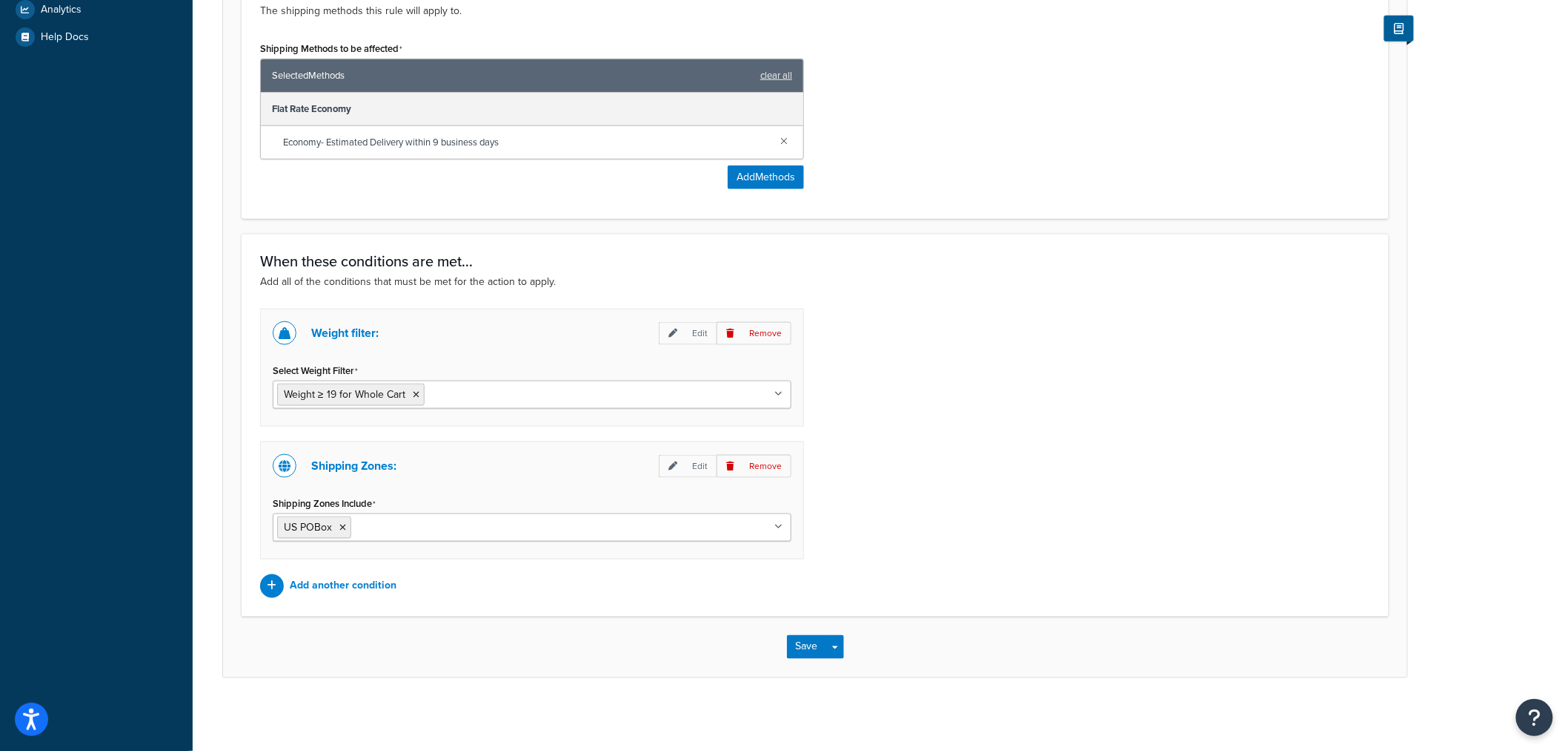
scroll to position [648, 0]
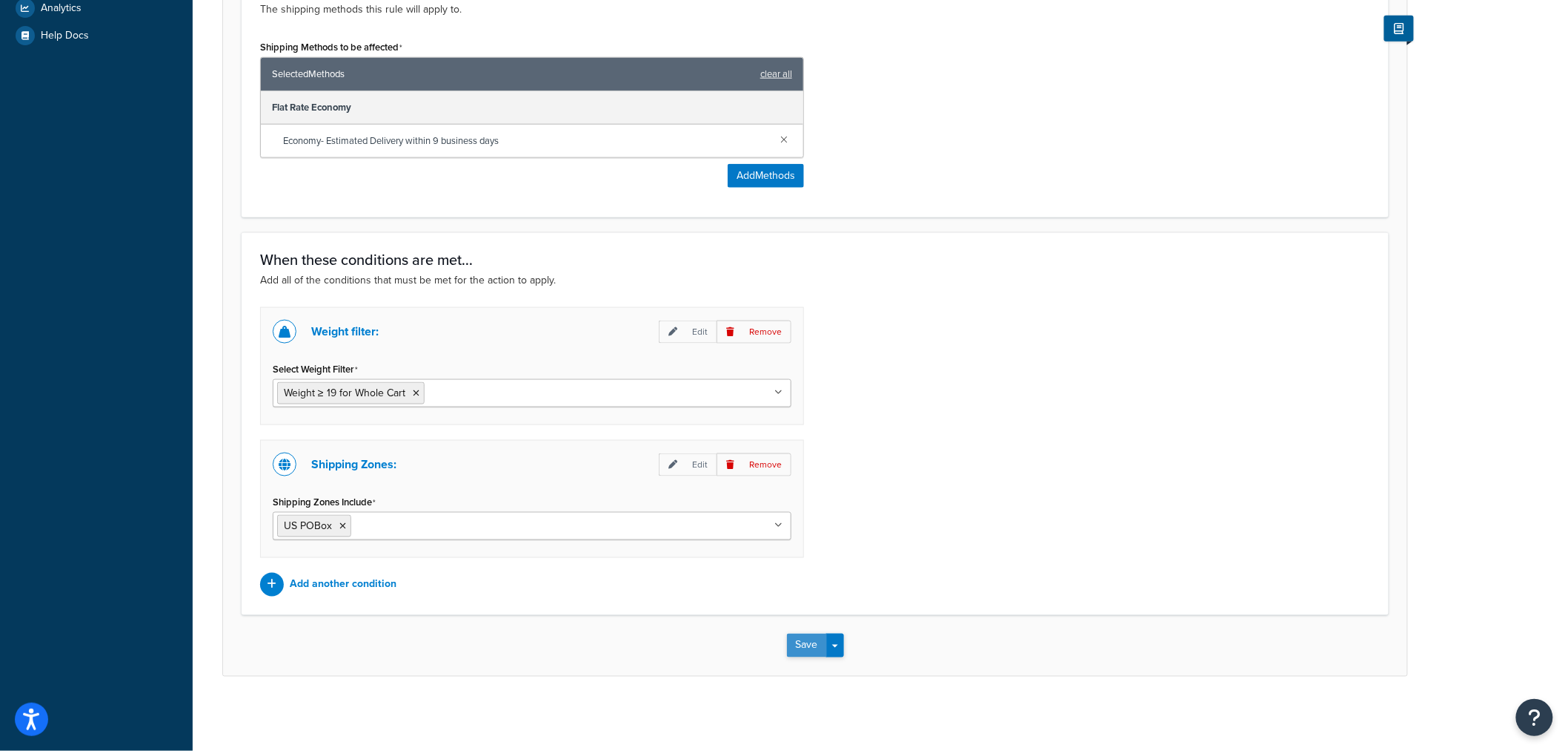
click at [804, 637] on button "Save" at bounding box center [807, 646] width 40 height 24
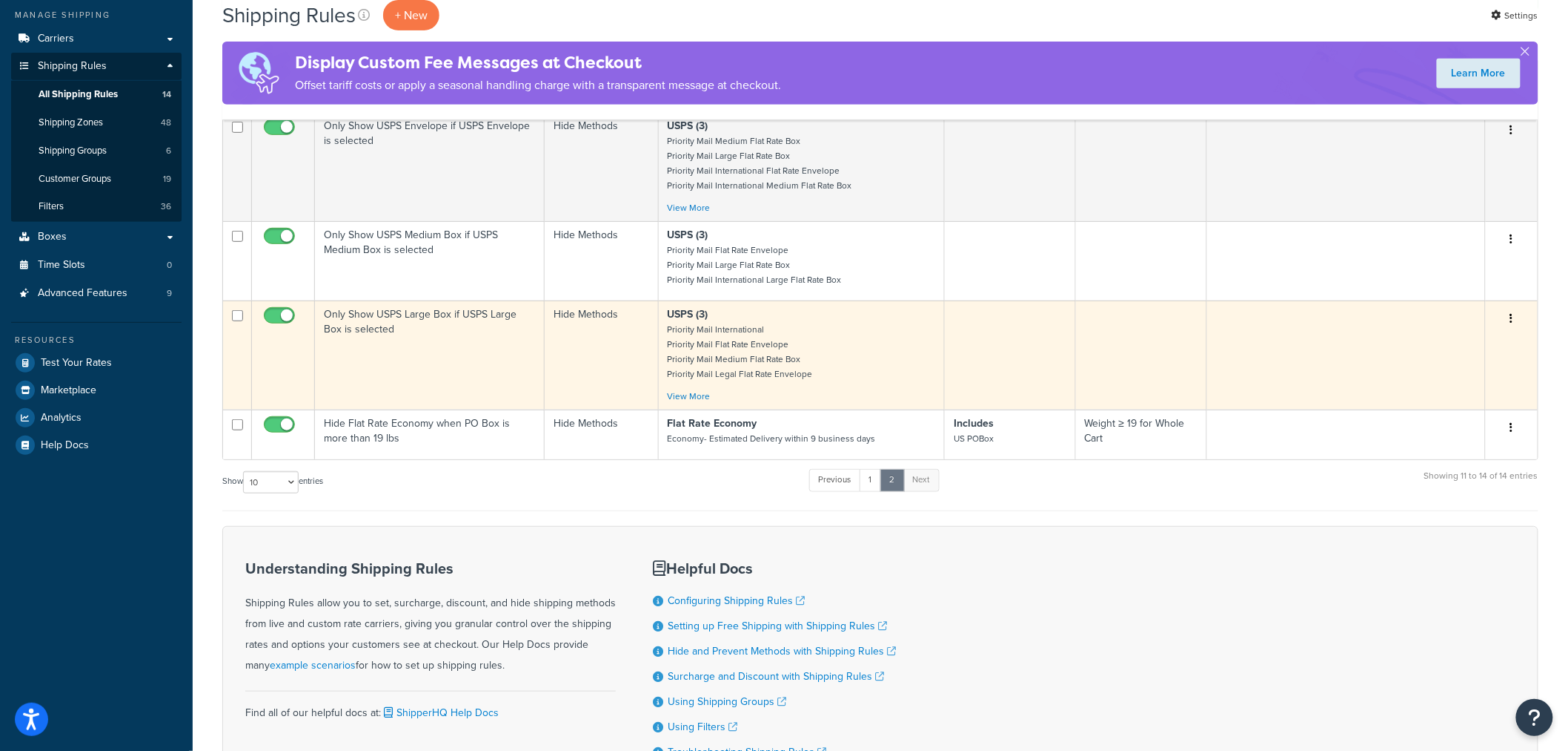
scroll to position [247, 0]
